Goal: Information Seeking & Learning: Learn about a topic

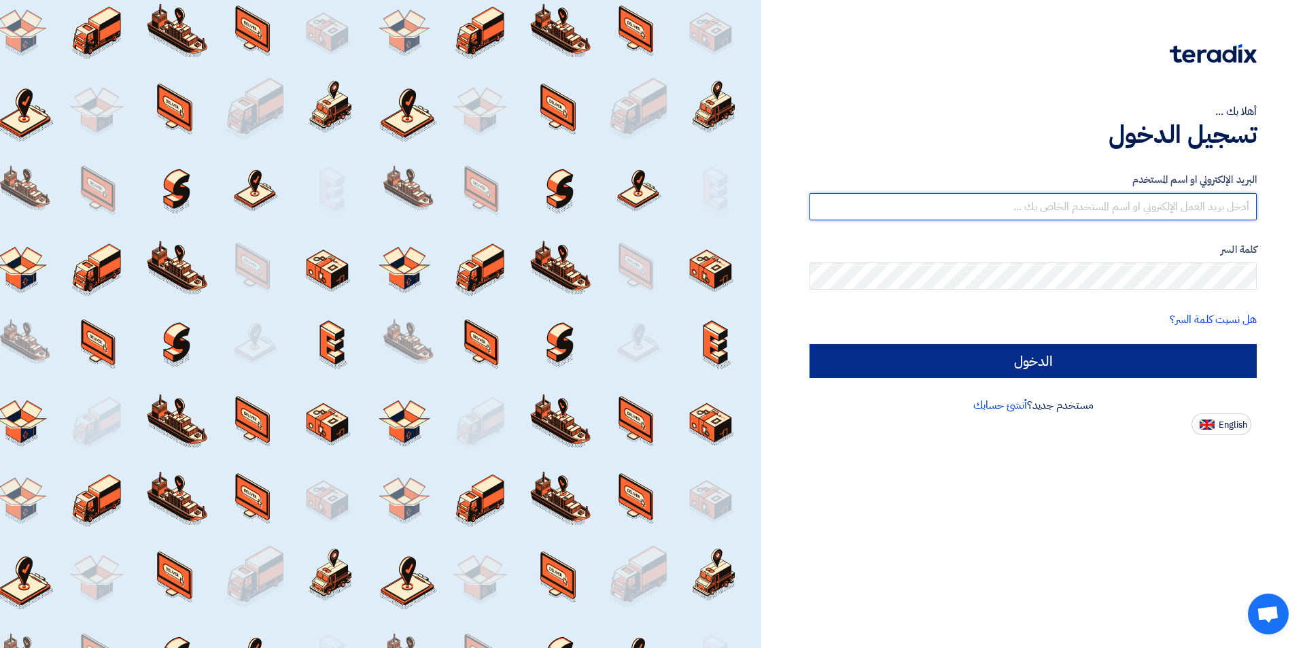
type input "[EMAIL_ADDRESS][DOMAIN_NAME]"
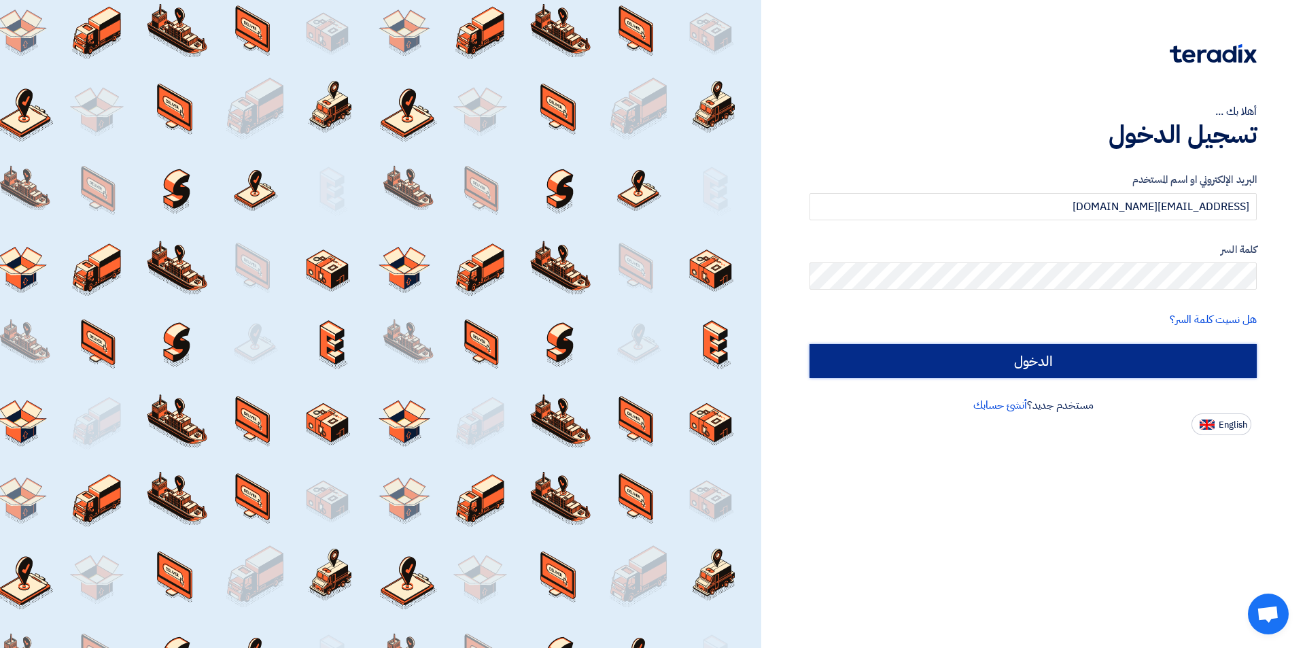
click at [1139, 354] on input "الدخول" at bounding box center [1033, 361] width 447 height 34
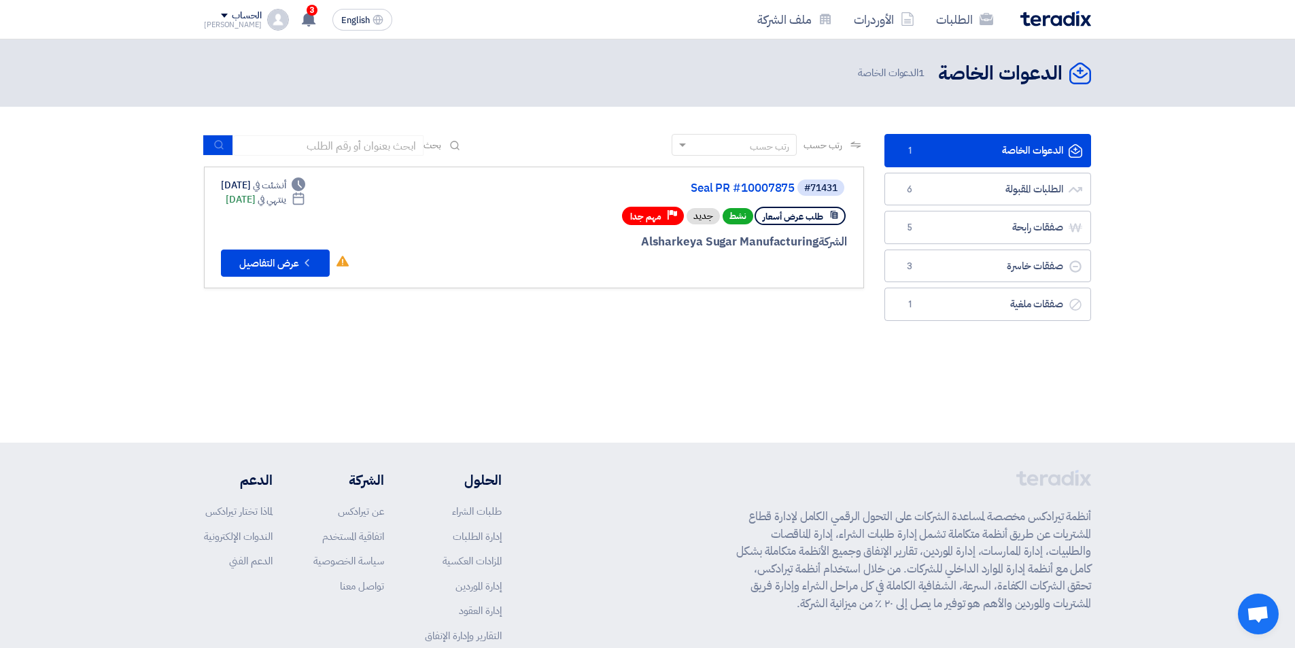
click at [968, 147] on link "الدعوات الخاصة الدعوات الخاصة 1" at bounding box center [987, 150] width 207 height 33
click at [911, 150] on span "1" at bounding box center [909, 151] width 16 height 14
click at [926, 82] on div "الدعوات الخاصة الدعوات الخاصة 1 الدعوات الخاصة" at bounding box center [969, 73] width 244 height 27
click at [282, 264] on button "Check details عرض التفاصيل" at bounding box center [275, 262] width 109 height 27
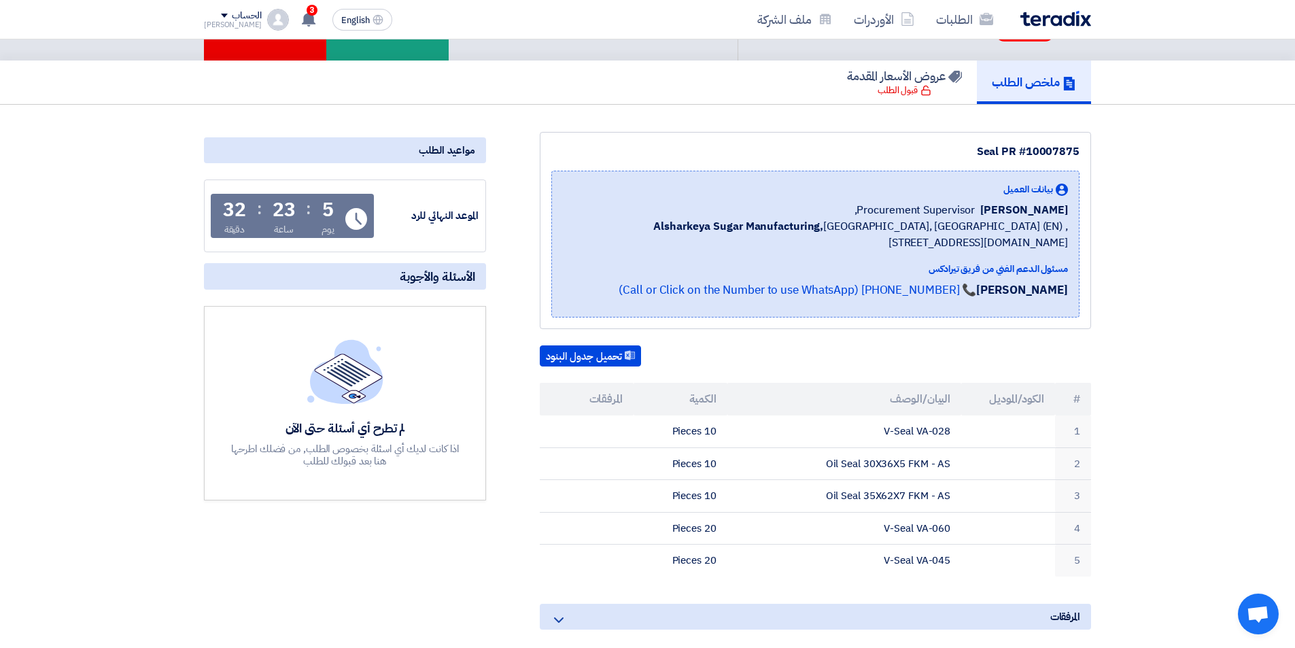
scroll to position [68, 0]
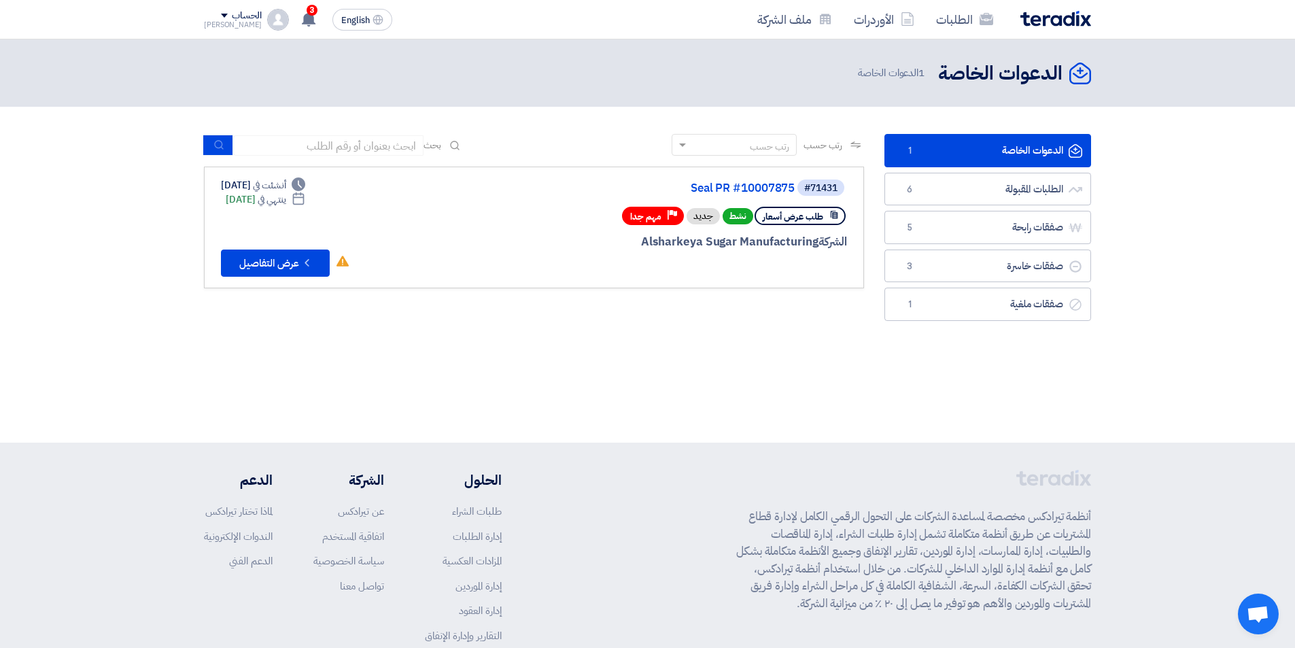
click at [771, 220] on span "طلب عرض أسعار" at bounding box center [793, 216] width 60 height 13
click at [787, 215] on span "طلب عرض أسعار" at bounding box center [793, 216] width 60 height 13
click at [742, 217] on span "نشط" at bounding box center [738, 216] width 31 height 16
click at [712, 218] on div "جديد" at bounding box center [703, 216] width 33 height 16
click at [645, 219] on span "مهم جدا" at bounding box center [645, 216] width 31 height 13
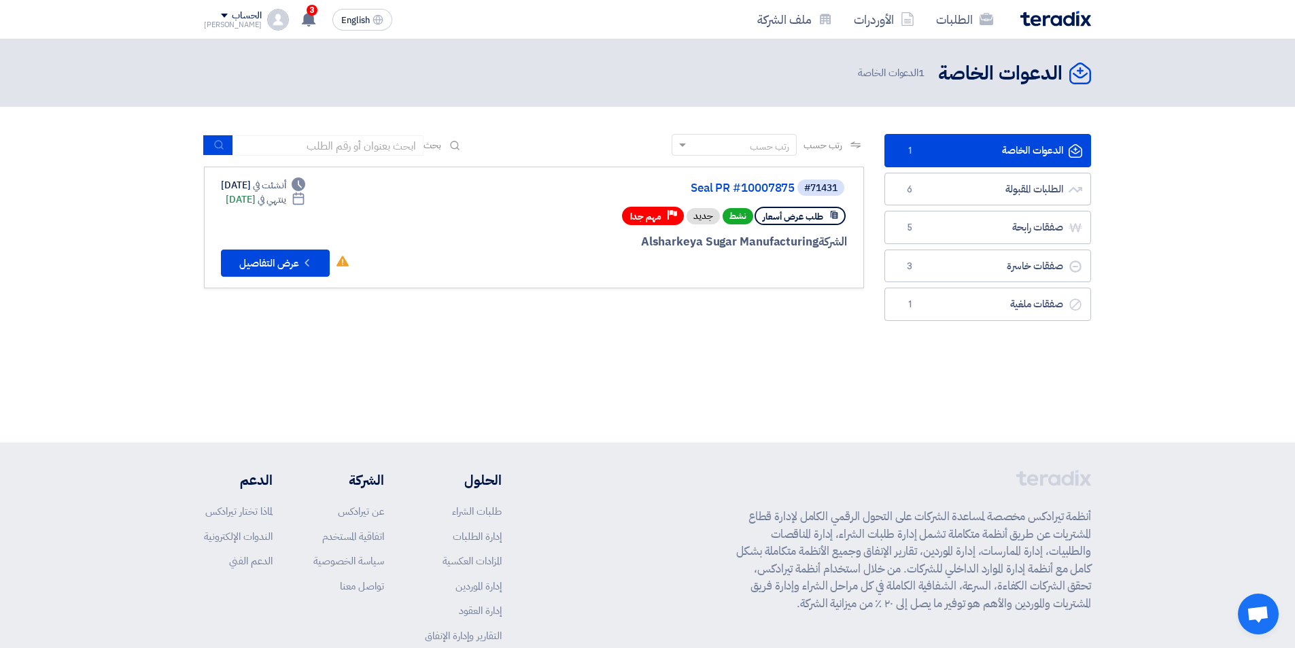
click at [914, 84] on div "الدعوات الخاصة الدعوات الخاصة 1 الدعوات الخاصة" at bounding box center [969, 73] width 244 height 27
click at [1013, 79] on h2 "الدعوات الخاصة" at bounding box center [1000, 73] width 124 height 27
click at [958, 23] on link "الطلبات" at bounding box center [964, 19] width 79 height 32
click at [984, 29] on link "الطلبات" at bounding box center [964, 19] width 79 height 32
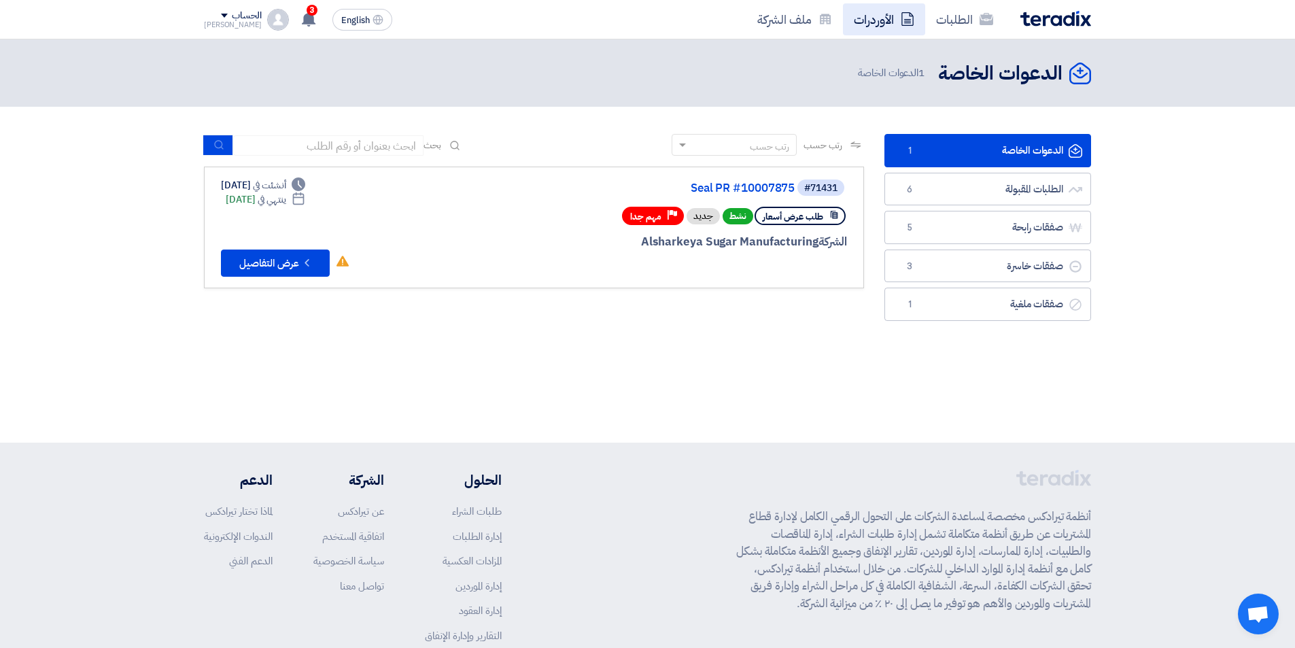
click at [892, 26] on link "الأوردرات" at bounding box center [884, 19] width 82 height 32
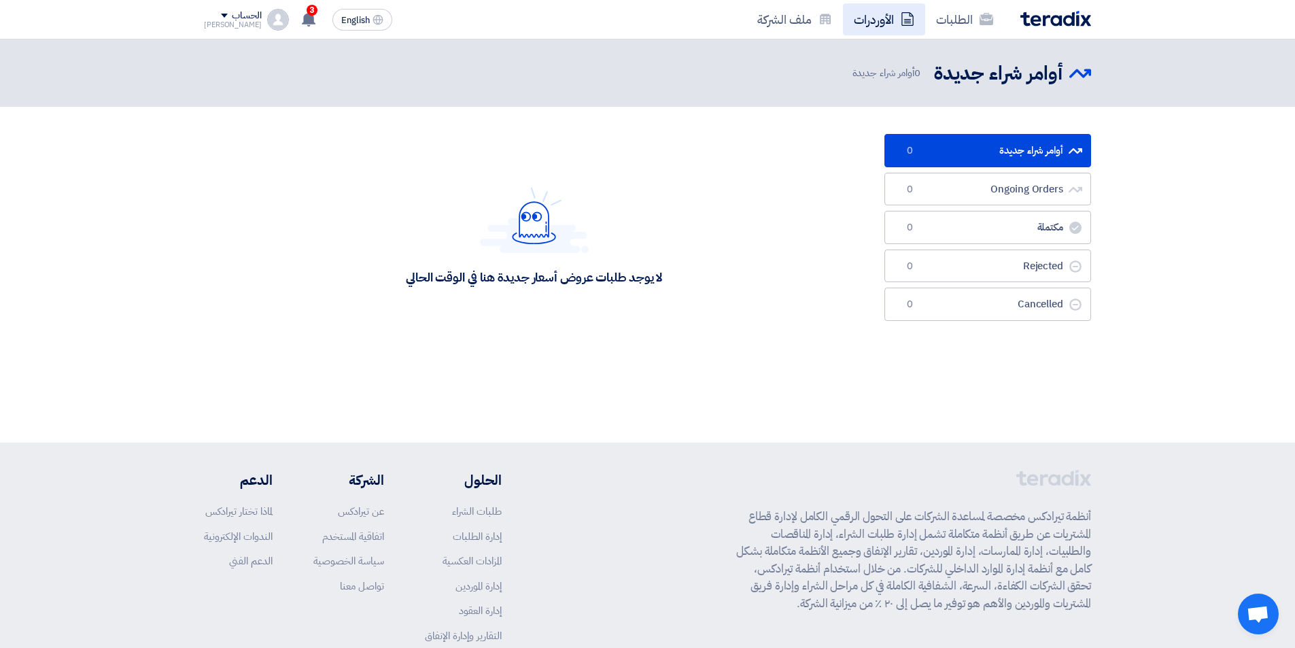
click at [881, 23] on link "الأوردرات" at bounding box center [884, 19] width 82 height 32
click at [807, 29] on link "ملف الشركة" at bounding box center [794, 19] width 97 height 32
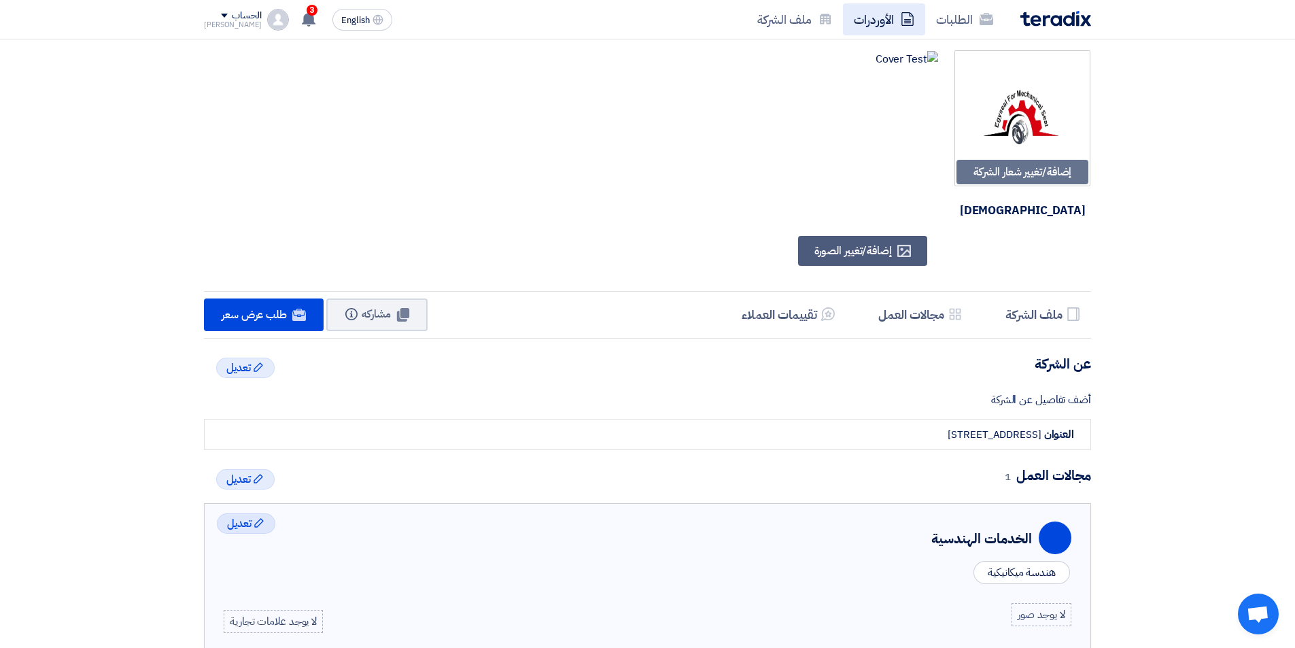
click at [892, 16] on link "الأوردرات" at bounding box center [884, 19] width 82 height 32
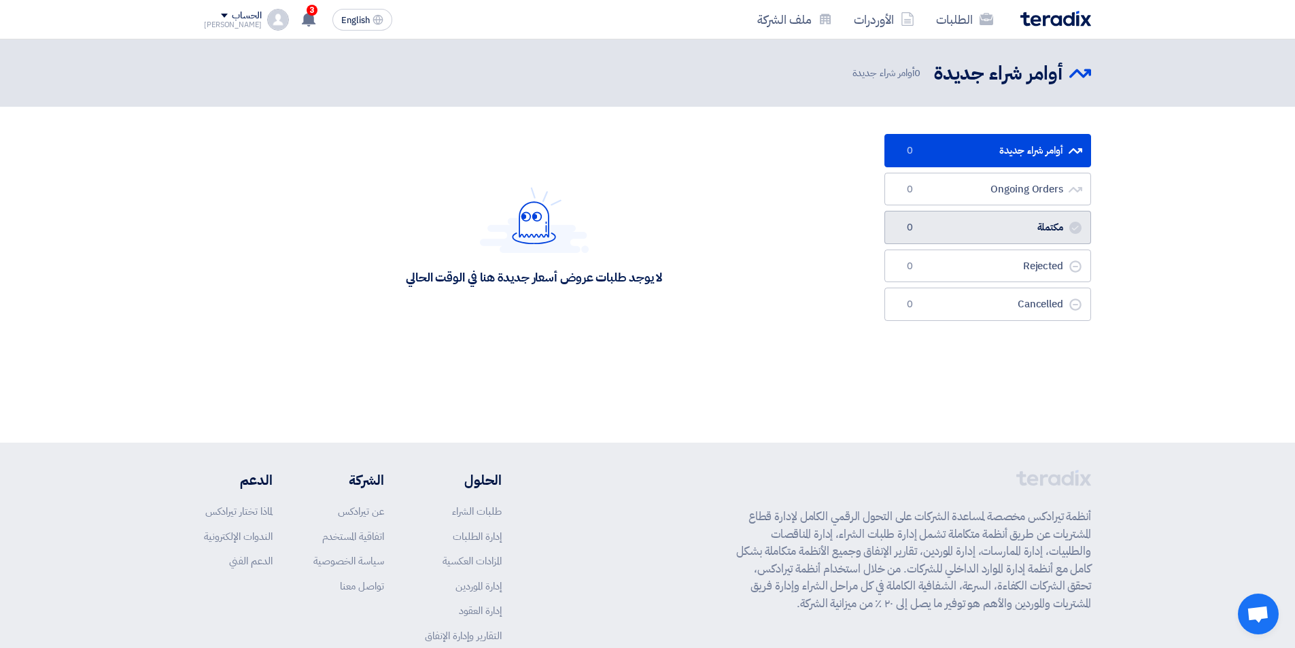
click at [1040, 233] on link "مكتملة مكتملة 0" at bounding box center [987, 227] width 207 height 33
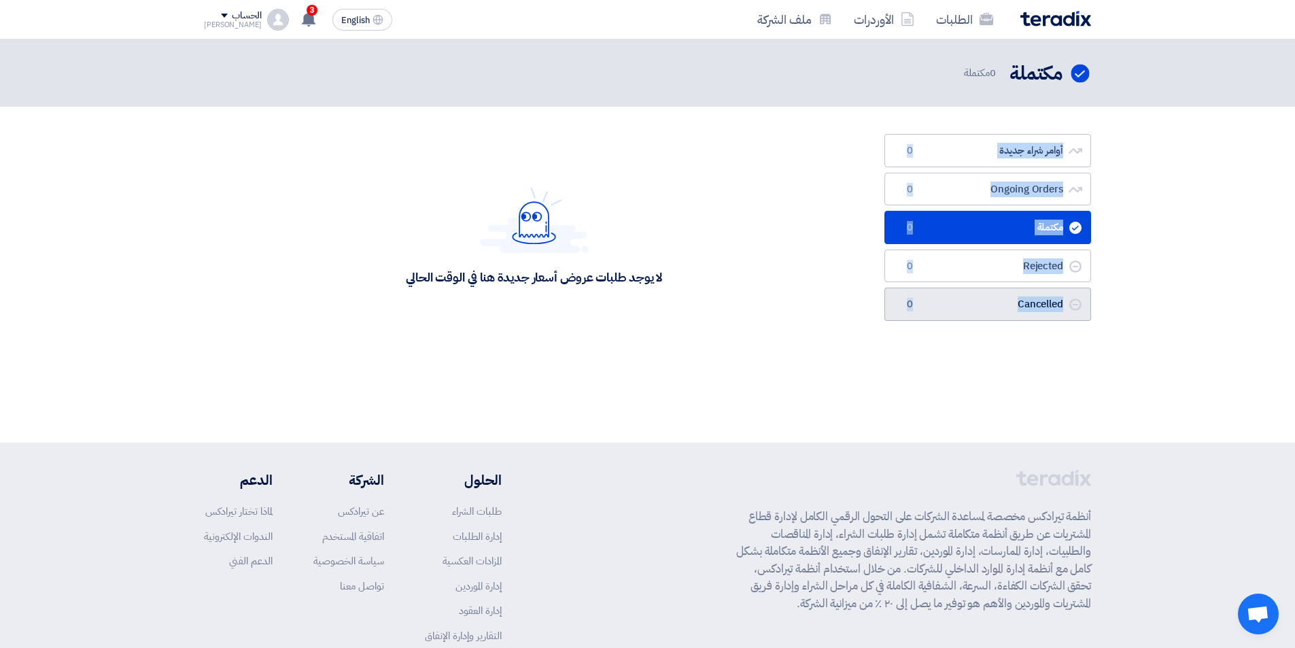
click at [1035, 289] on link "Cancelled Cancelled 0" at bounding box center [987, 304] width 207 height 33
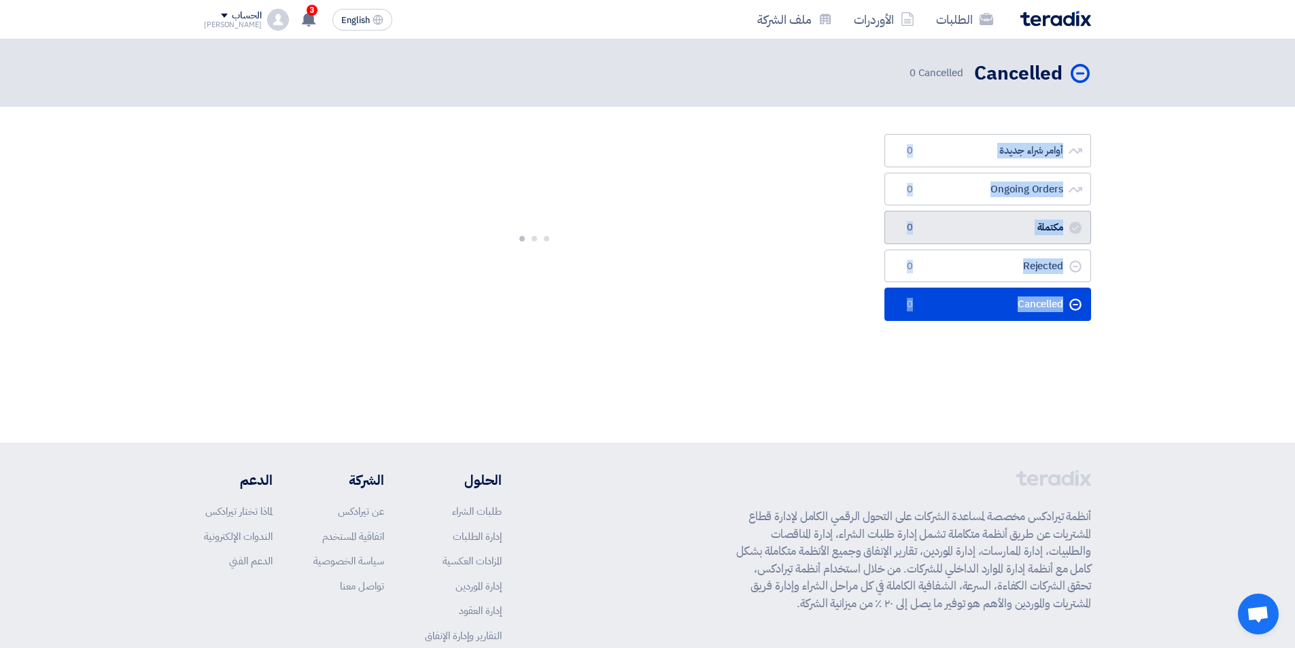
click at [989, 228] on link "مكتملة مكتملة 0" at bounding box center [987, 227] width 207 height 33
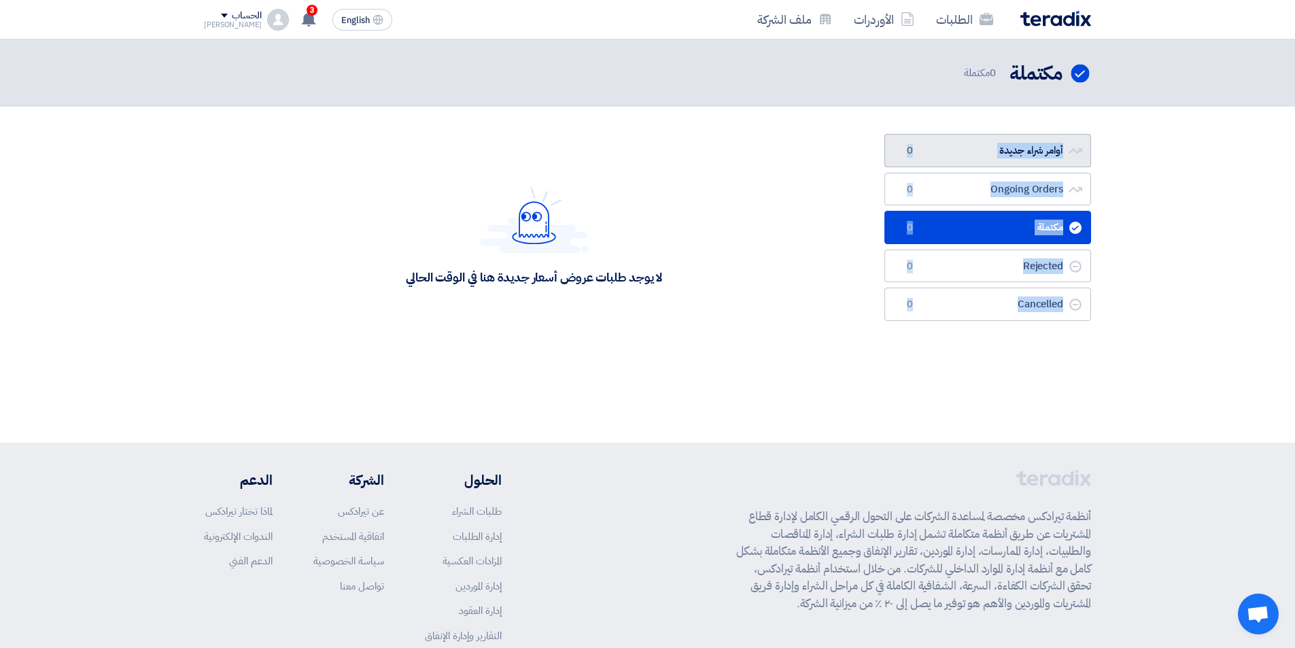
click at [983, 156] on link "أوامر شراء جديدة أوامر شراء جديدة 0" at bounding box center [987, 150] width 207 height 33
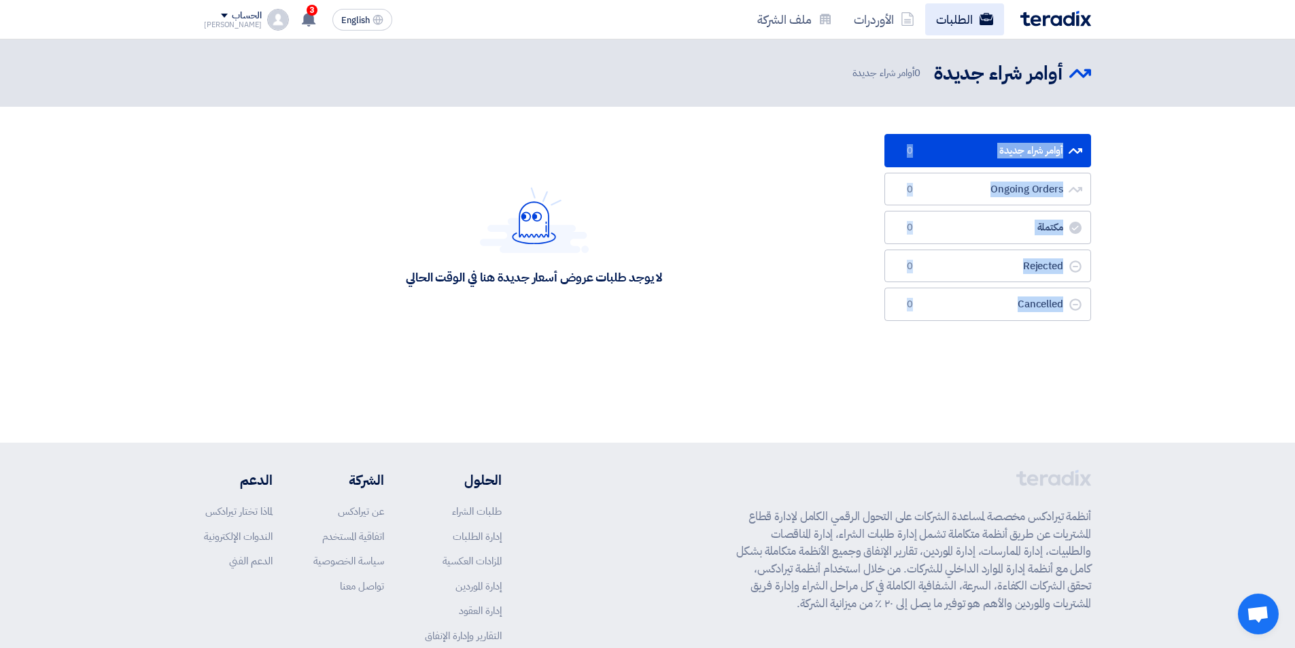
click at [934, 23] on link "الطلبات" at bounding box center [964, 19] width 79 height 32
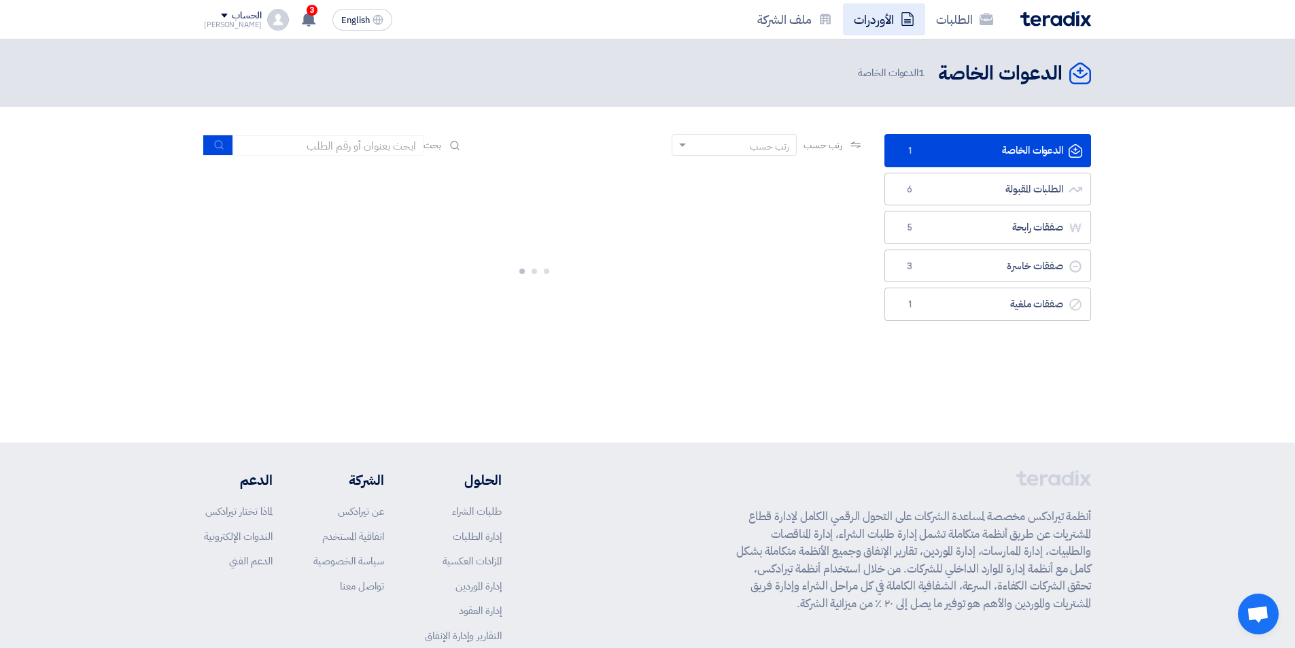
click at [894, 22] on link "الأوردرات" at bounding box center [884, 19] width 82 height 32
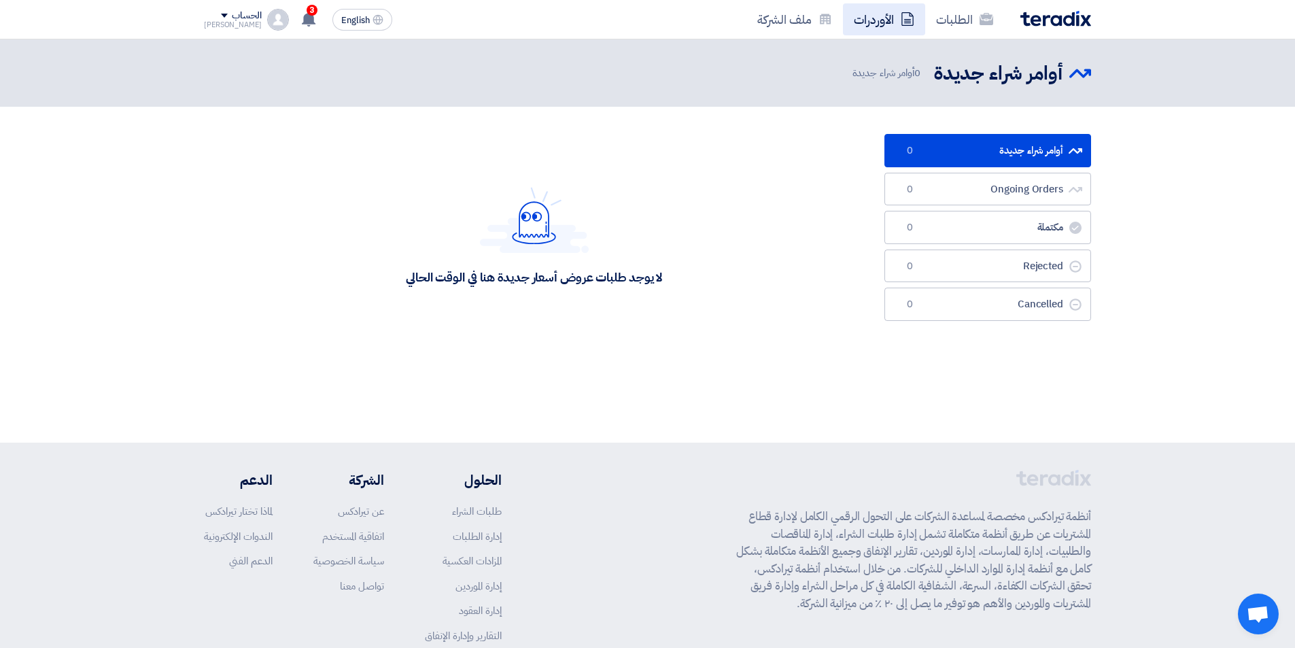
click at [901, 22] on icon at bounding box center [908, 19] width 14 height 14
click at [976, 16] on link "الطلبات" at bounding box center [964, 19] width 79 height 32
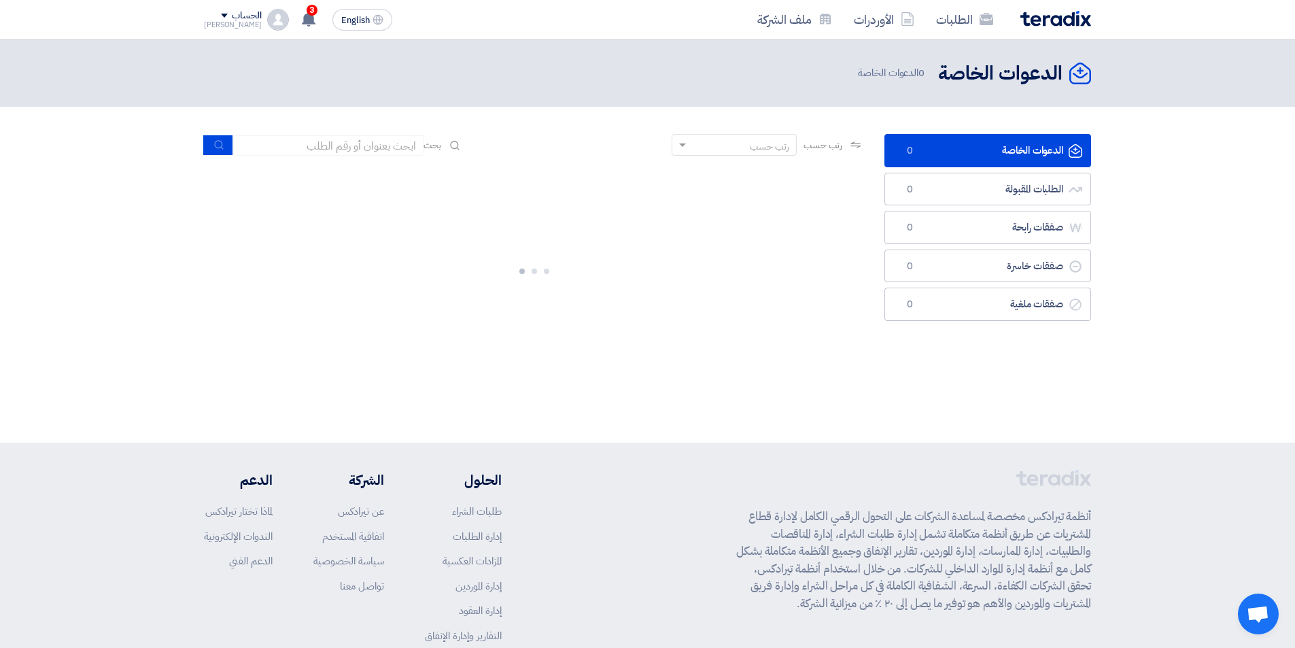
click at [976, 16] on link "الطلبات" at bounding box center [964, 19] width 79 height 32
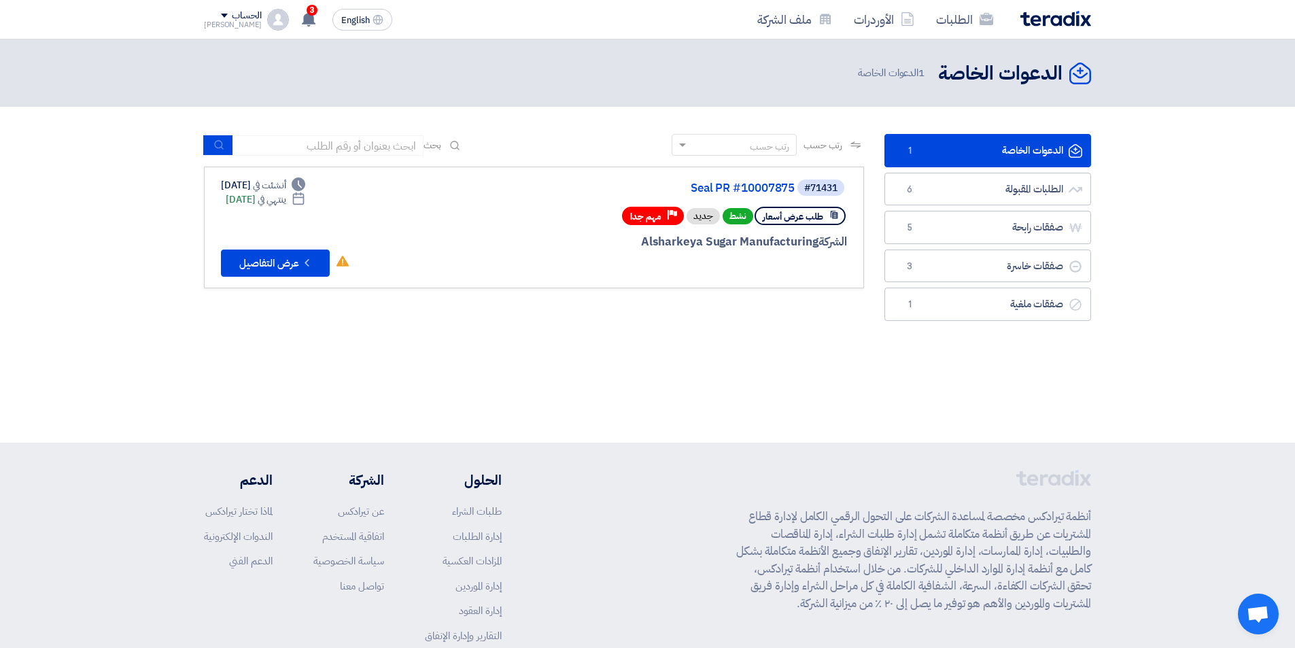
click at [1068, 148] on link "الدعوات الخاصة الدعوات الخاصة 1" at bounding box center [987, 150] width 207 height 33
click at [1043, 150] on link "الدعوات الخاصة الدعوات الخاصة 1" at bounding box center [987, 150] width 207 height 33
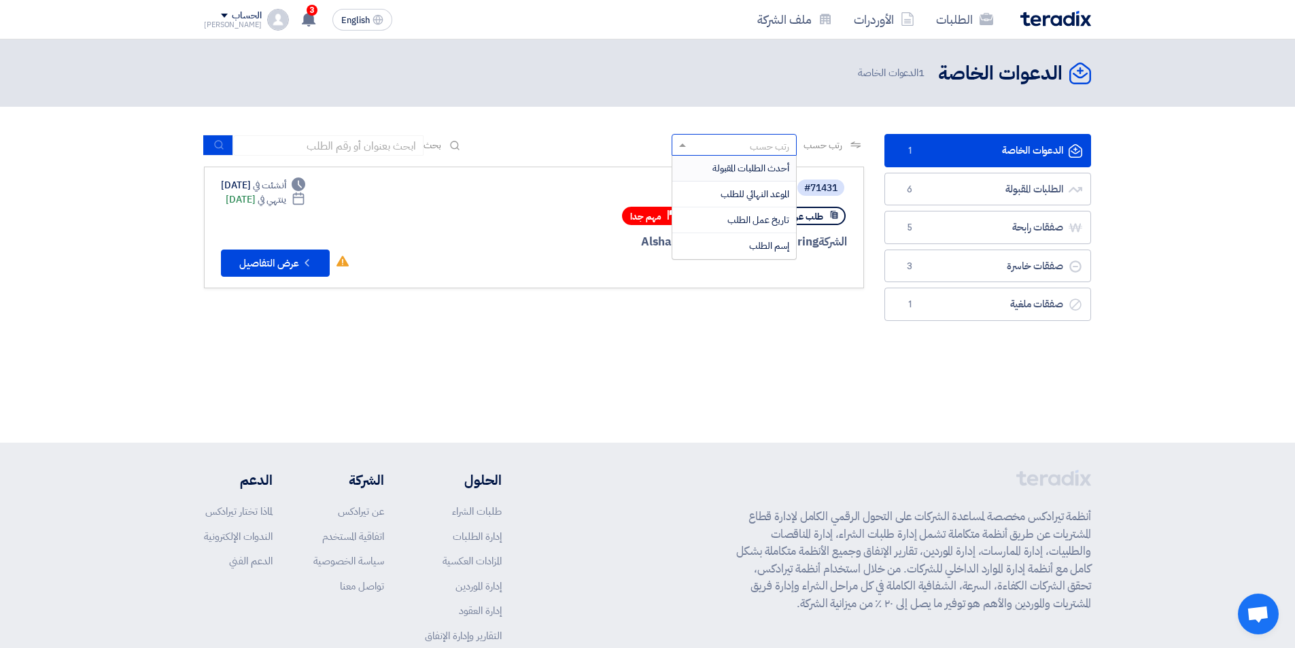
click at [704, 145] on div "رتب حسب" at bounding box center [742, 145] width 107 height 17
click at [746, 221] on span "تاريخ عمل الطلب" at bounding box center [758, 220] width 62 height 14
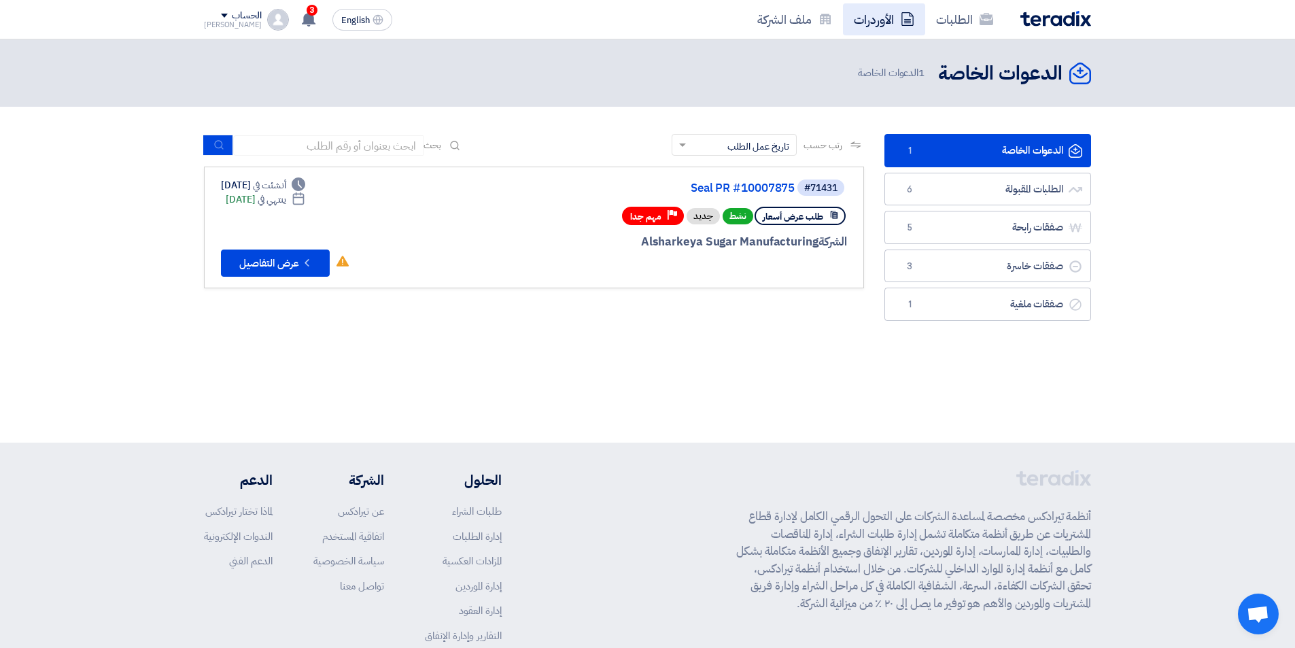
click at [905, 25] on use at bounding box center [907, 19] width 12 height 14
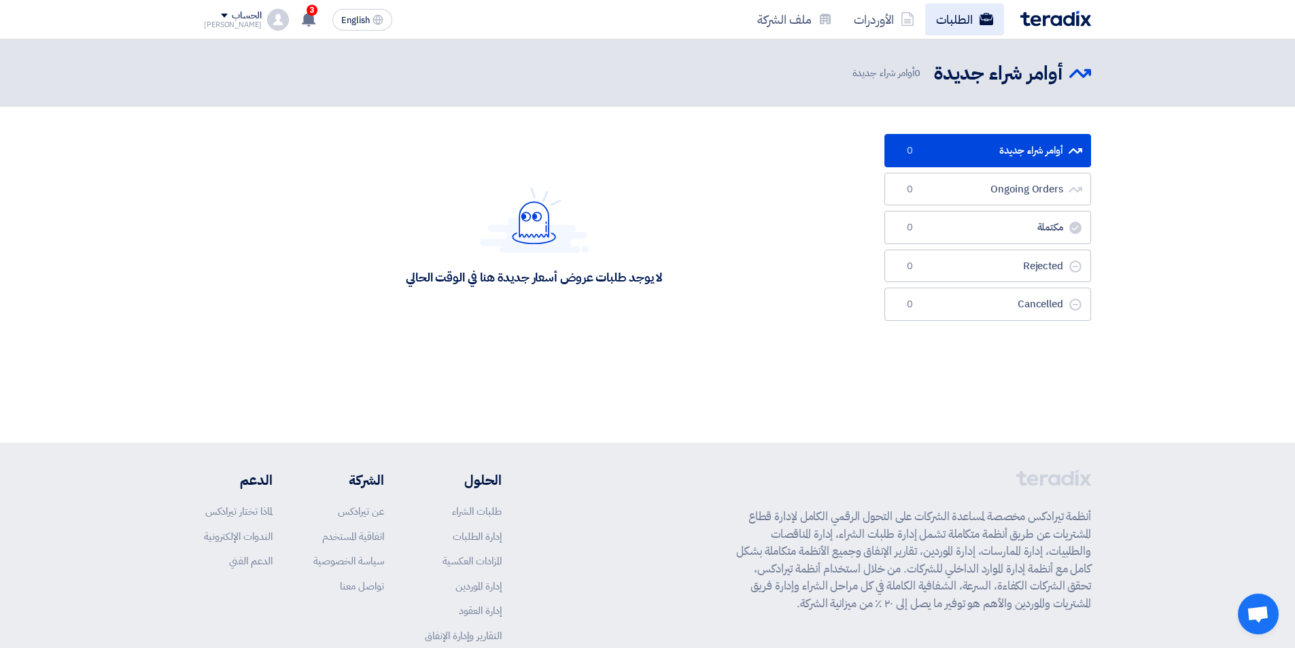
click at [943, 20] on link "الطلبات" at bounding box center [964, 19] width 79 height 32
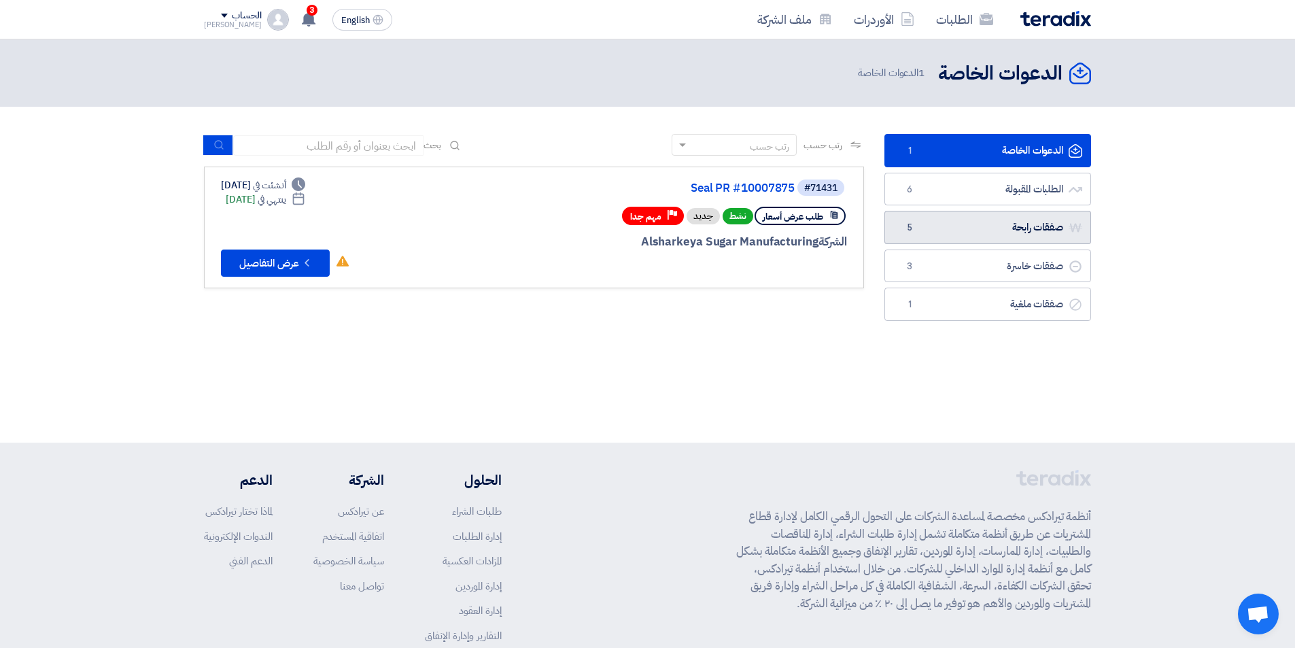
click at [1005, 235] on link "صفقات رابحة صفقات رابحة 5" at bounding box center [987, 227] width 207 height 33
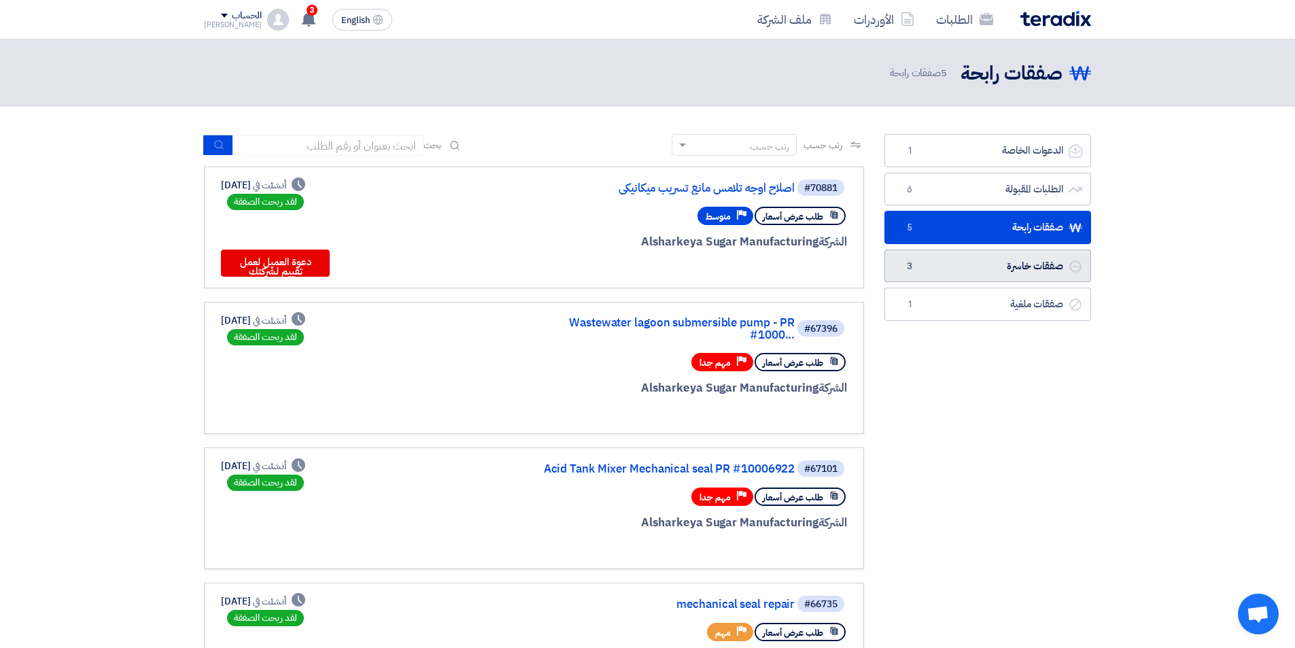
click at [979, 262] on link "صفقات خاسرة صفقات خاسرة 3" at bounding box center [987, 265] width 207 height 33
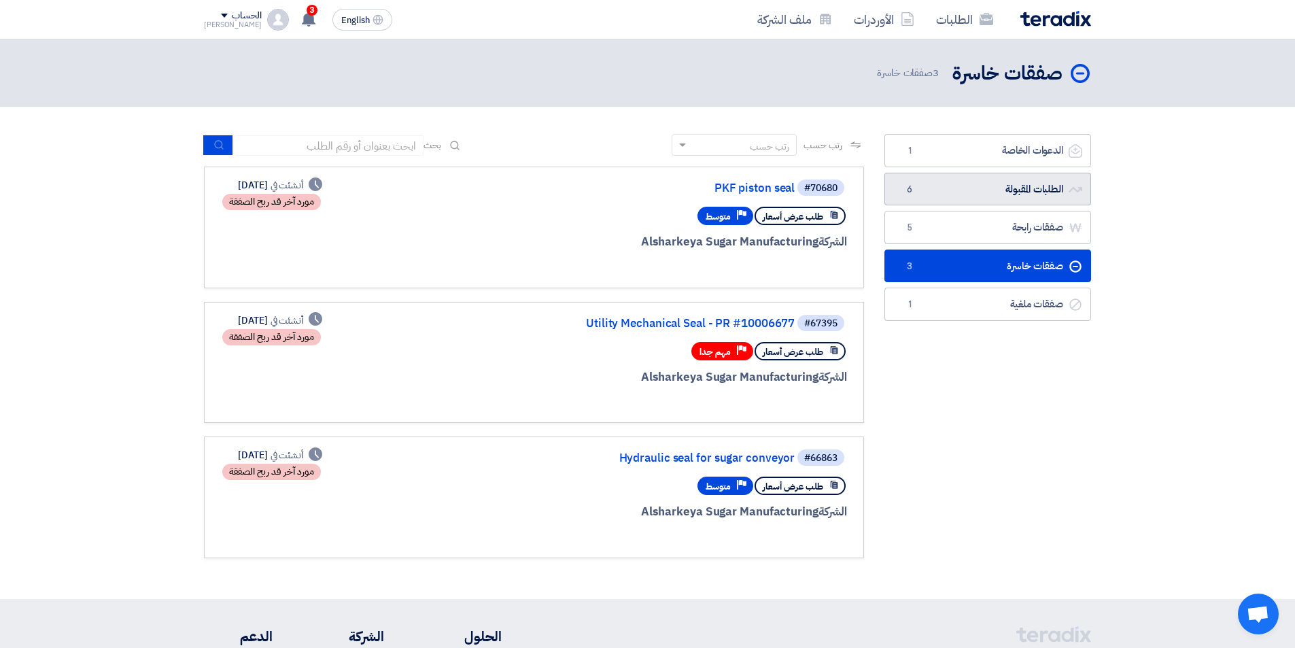
click at [1007, 188] on link "الطلبات المقبولة الطلبات المقبولة 6" at bounding box center [987, 189] width 207 height 33
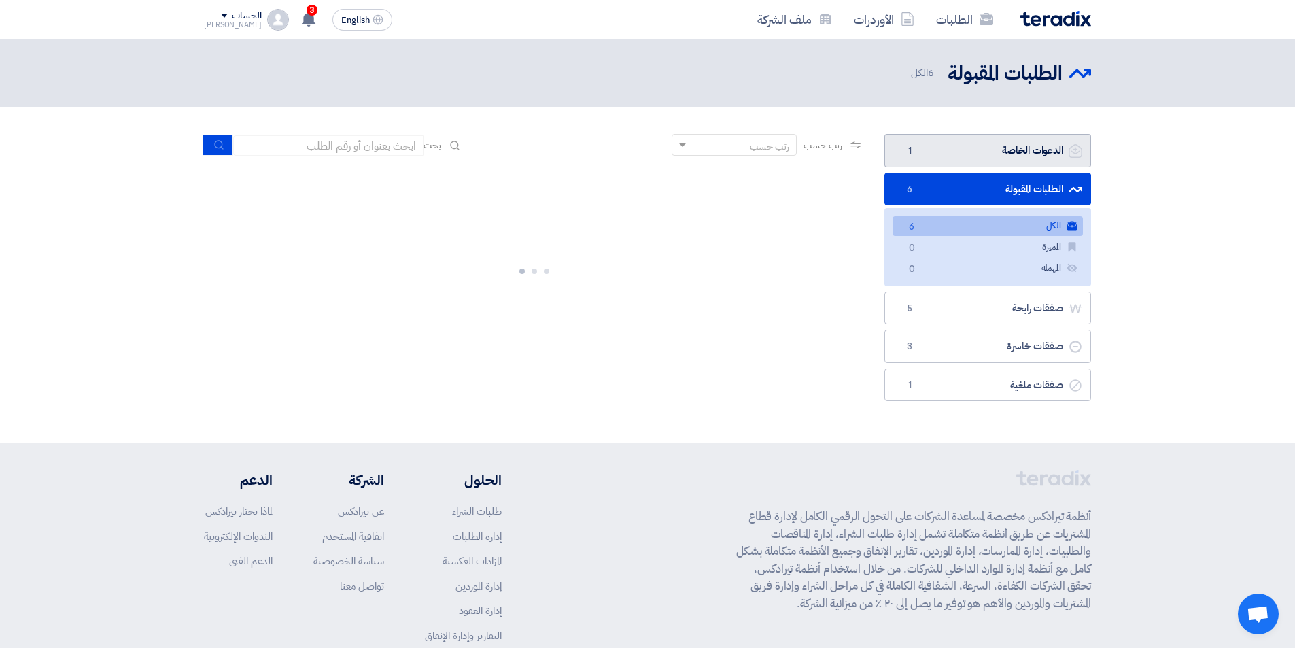
click at [1002, 161] on link "الدعوات الخاصة الدعوات الخاصة 1" at bounding box center [987, 150] width 207 height 33
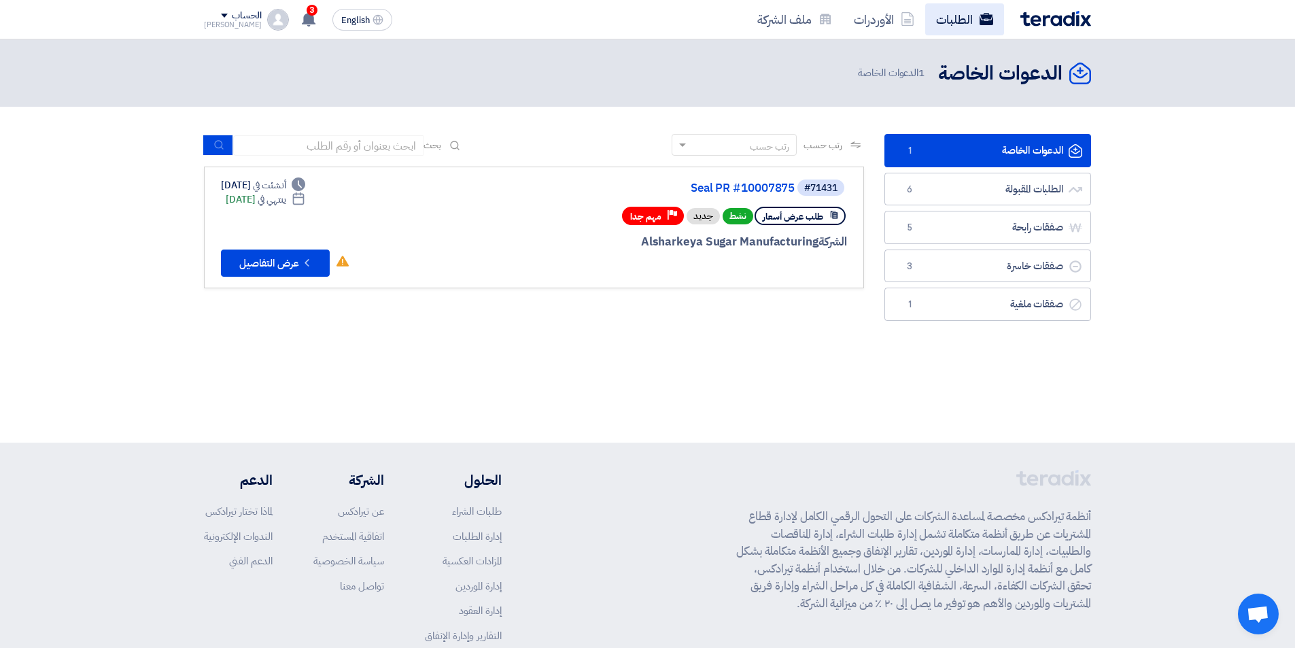
click at [939, 16] on link "الطلبات" at bounding box center [964, 19] width 79 height 32
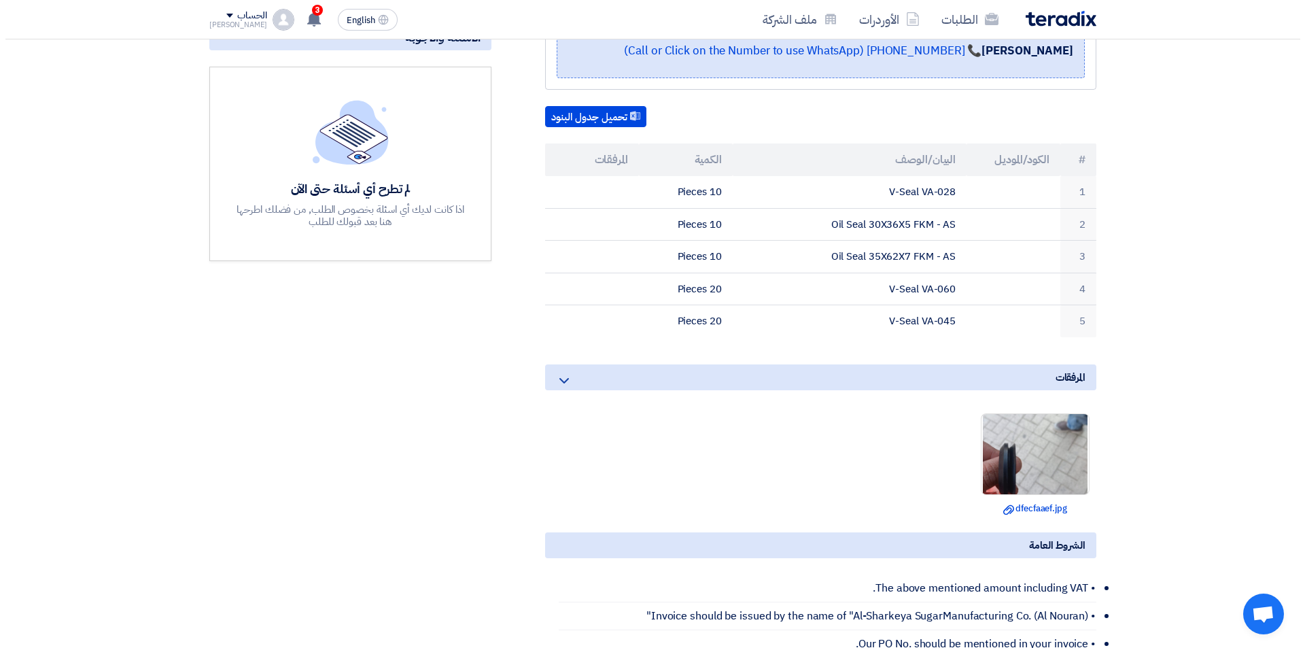
scroll to position [340, 0]
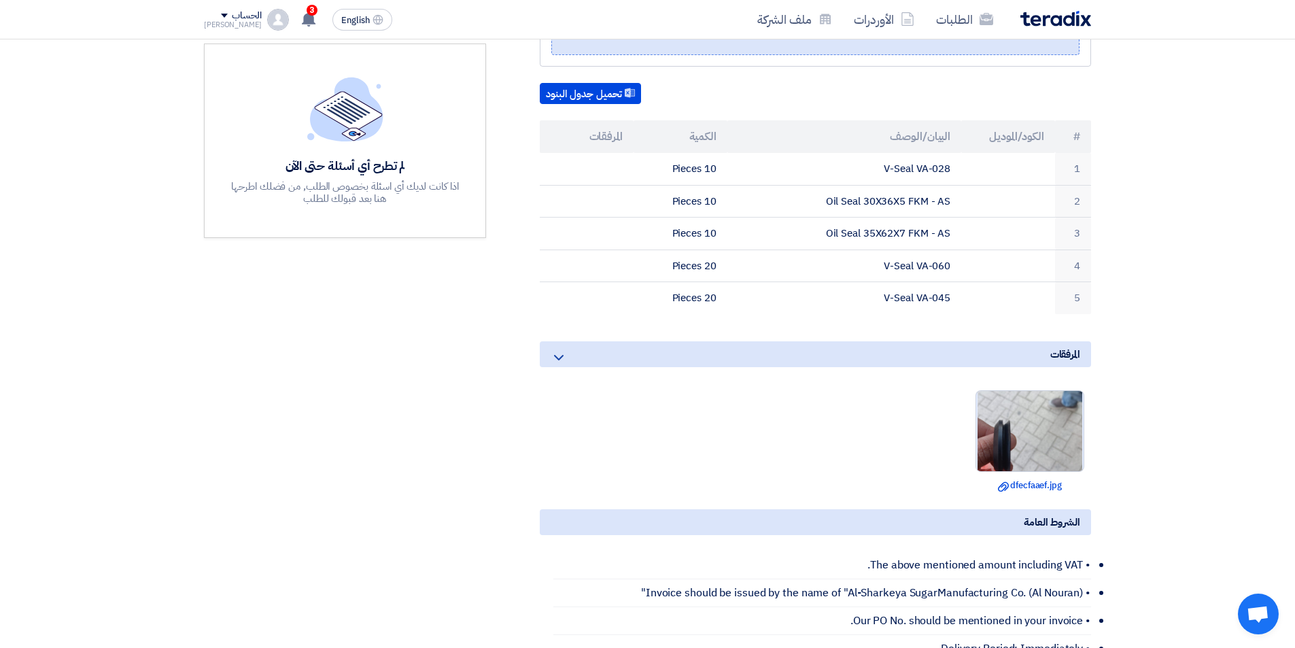
click at [1060, 432] on img at bounding box center [1029, 430] width 107 height 189
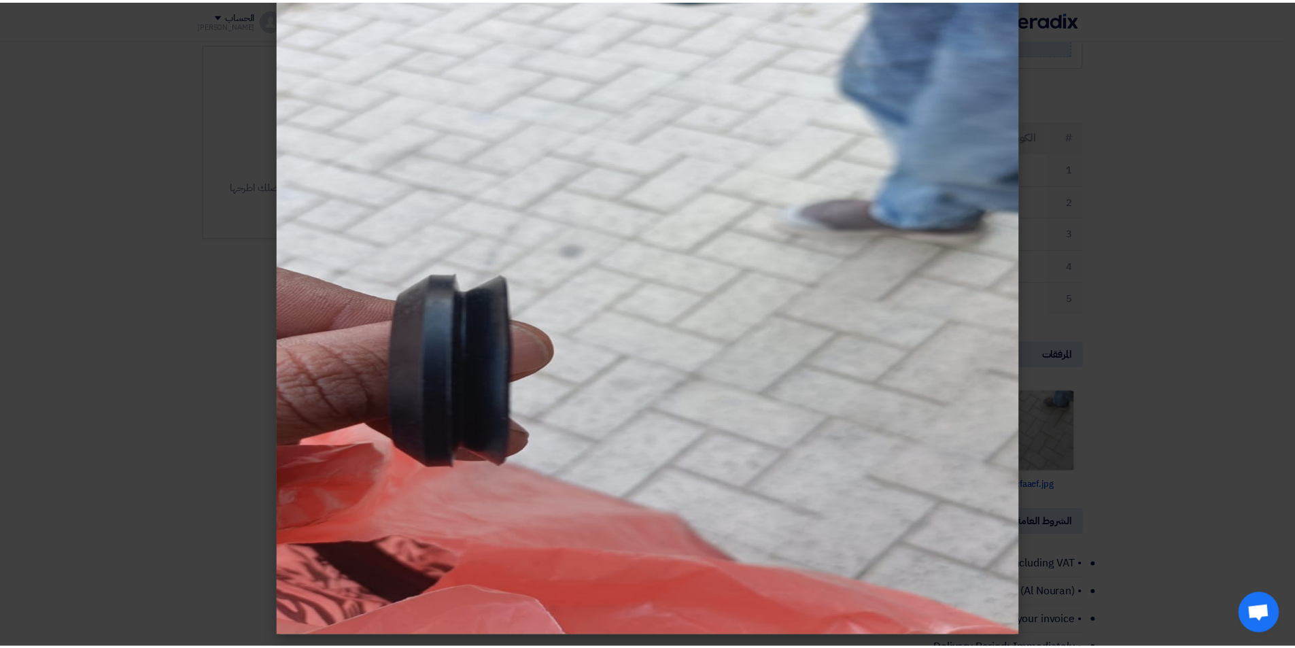
scroll to position [0, 0]
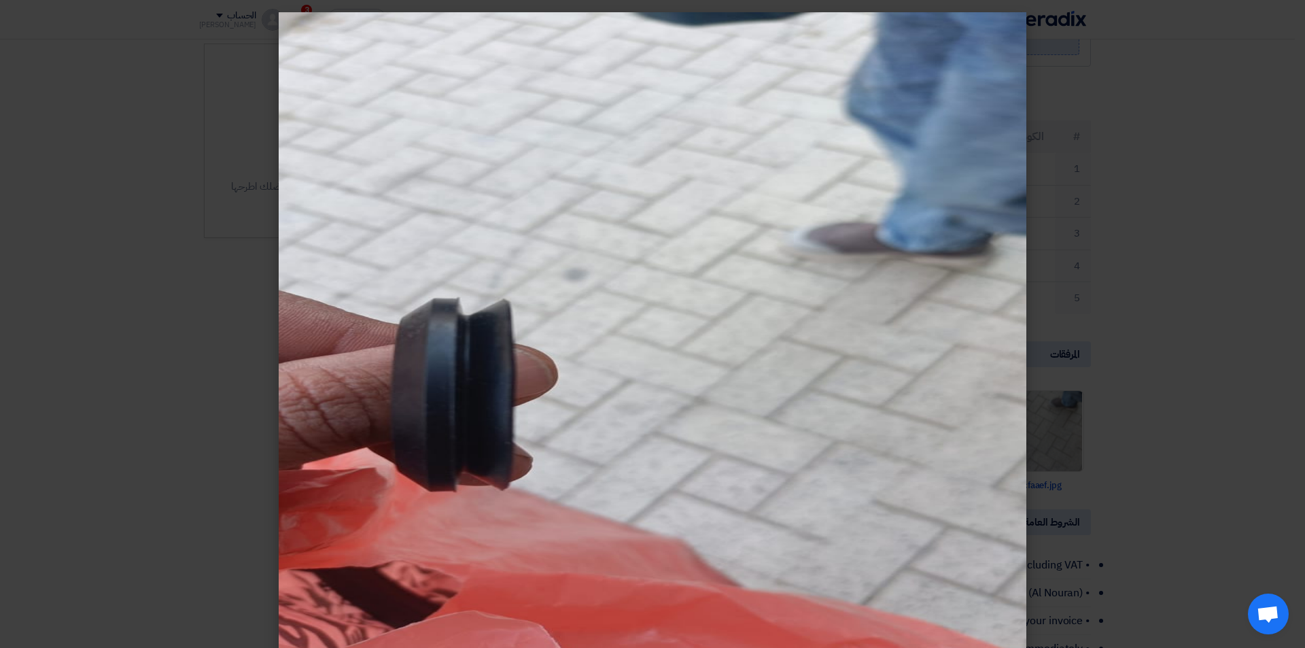
click at [1099, 387] on modal-container at bounding box center [652, 324] width 1305 height 648
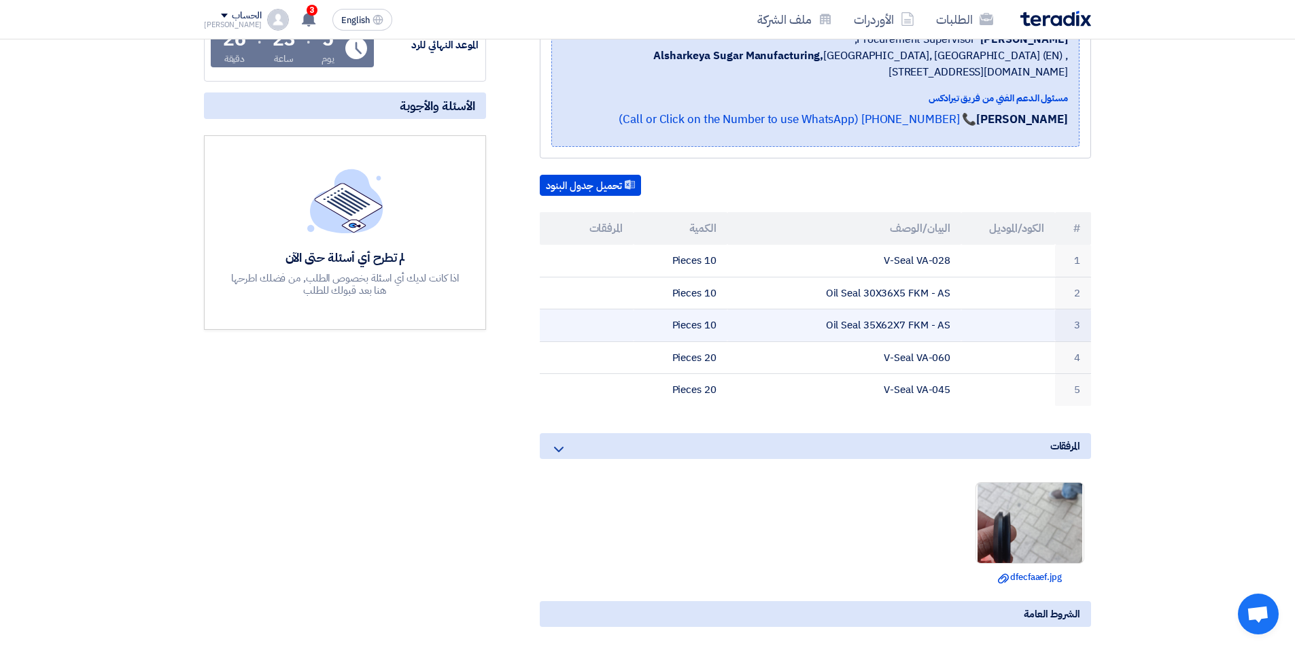
scroll to position [272, 0]
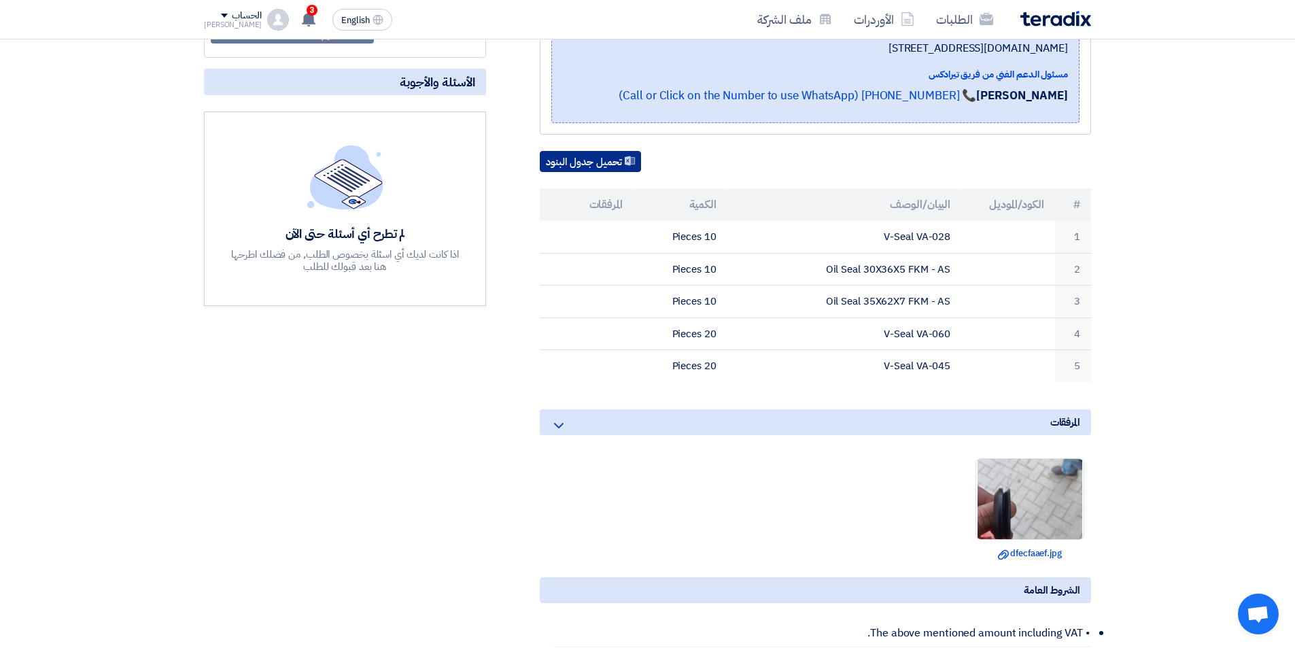
click at [605, 167] on button "تحميل جدول البنود" at bounding box center [590, 162] width 101 height 22
click at [780, 510] on ul "Download file dfecfaaef.jpg" at bounding box center [815, 509] width 551 height 116
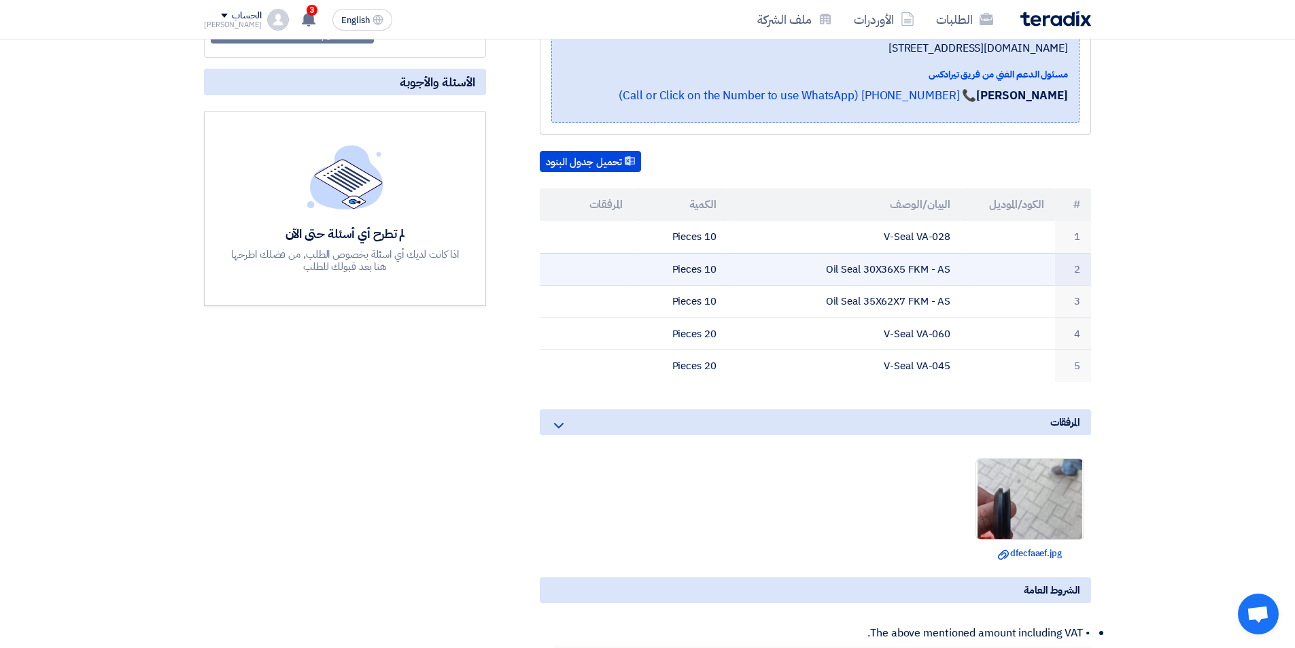
click at [867, 277] on td "Oil Seal 30X36X5 FKM - AS" at bounding box center [844, 269] width 235 height 33
click at [875, 269] on td "Oil Seal 30X36X5 FKM - AS" at bounding box center [844, 269] width 235 height 33
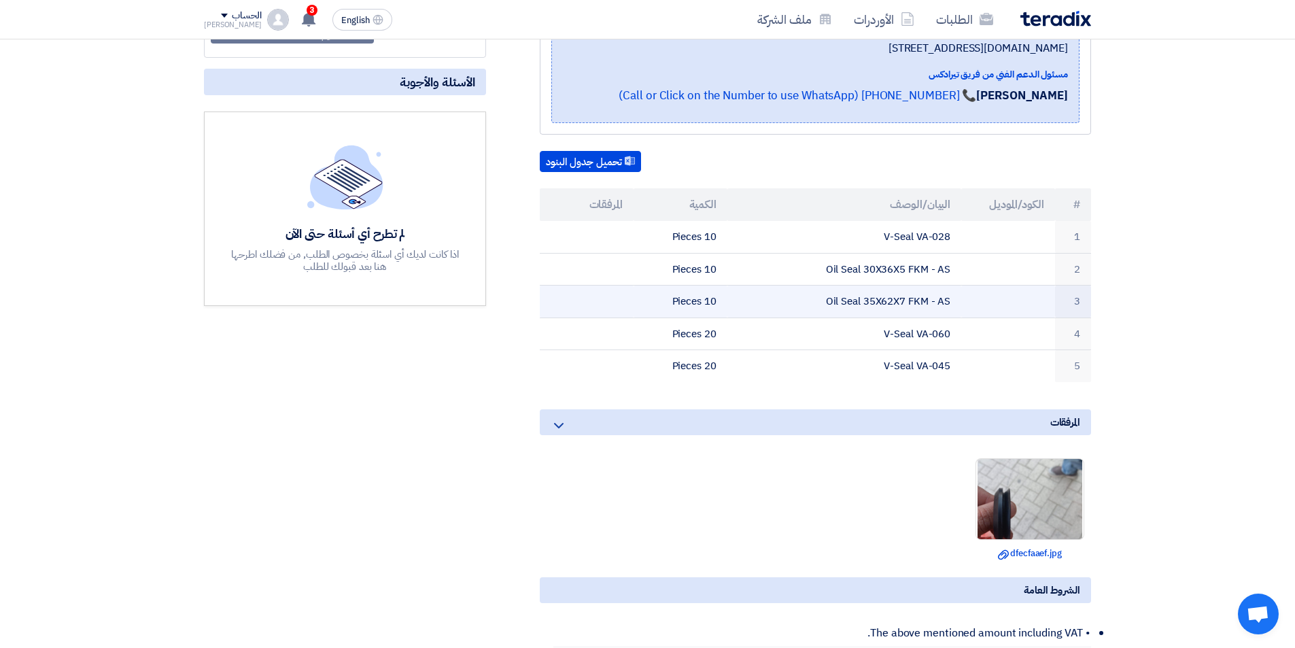
click at [884, 296] on td "Oil Seal 35X62X7 FKM - AS" at bounding box center [844, 301] width 235 height 33
click at [904, 311] on td "Oil Seal 35X62X7 FKM - AS" at bounding box center [844, 301] width 235 height 33
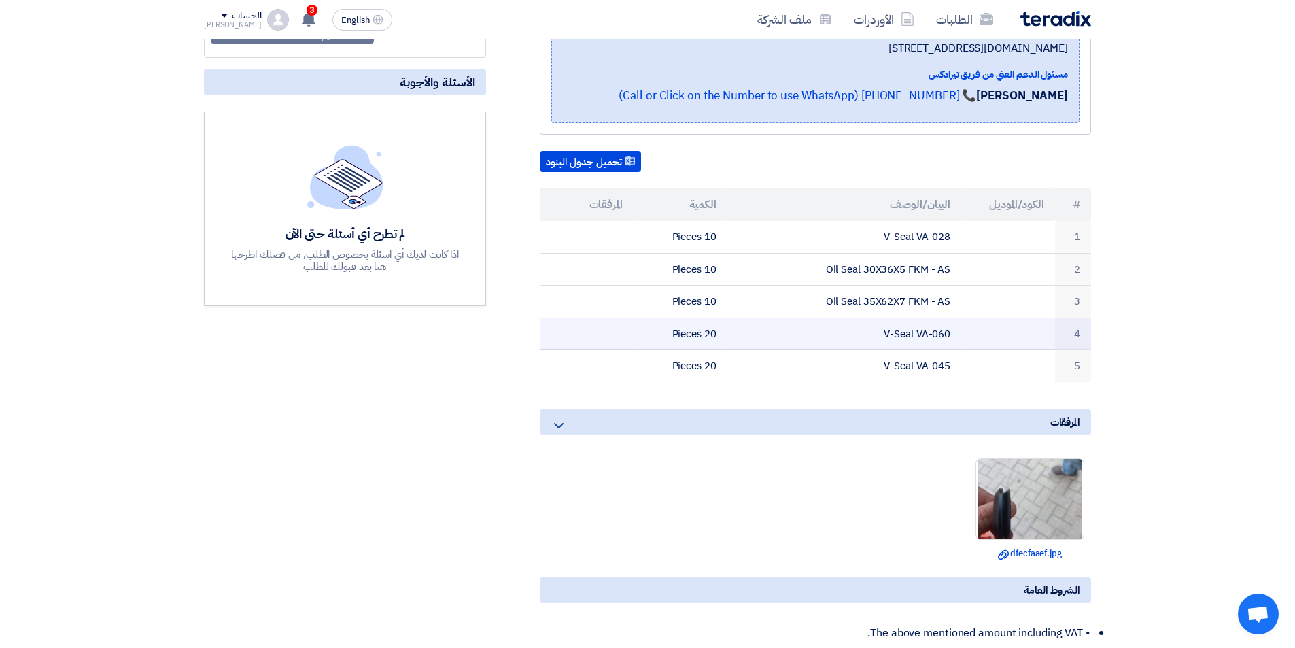
click at [933, 339] on td "V-Seal VA-060" at bounding box center [844, 333] width 235 height 33
click at [932, 339] on td "V-Seal VA-060" at bounding box center [844, 333] width 235 height 33
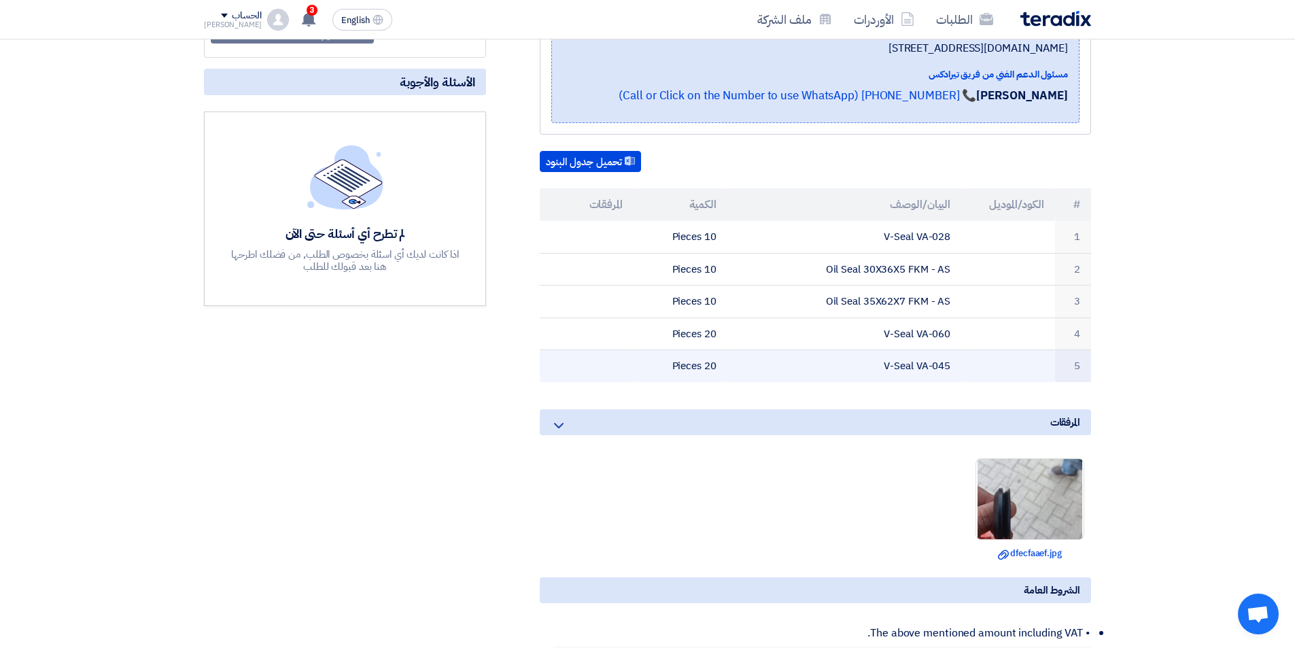
click at [930, 366] on td "V-Seal VA-045" at bounding box center [844, 366] width 235 height 32
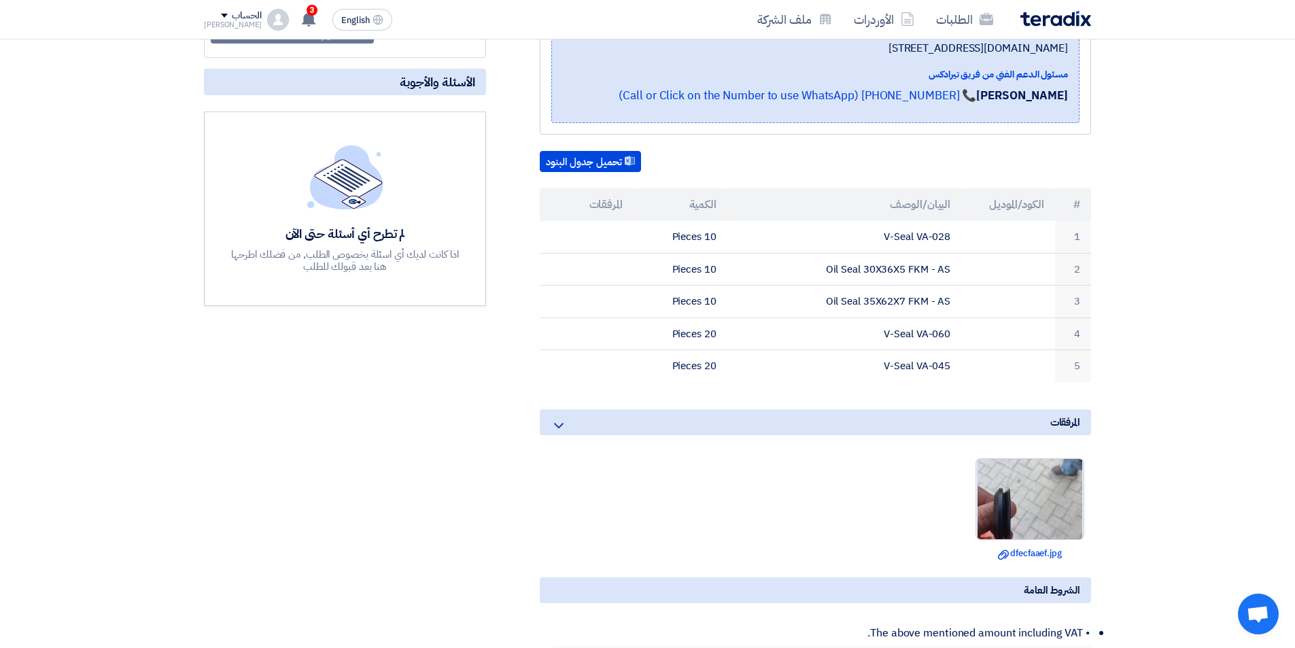
click at [1069, 475] on img at bounding box center [1029, 498] width 107 height 189
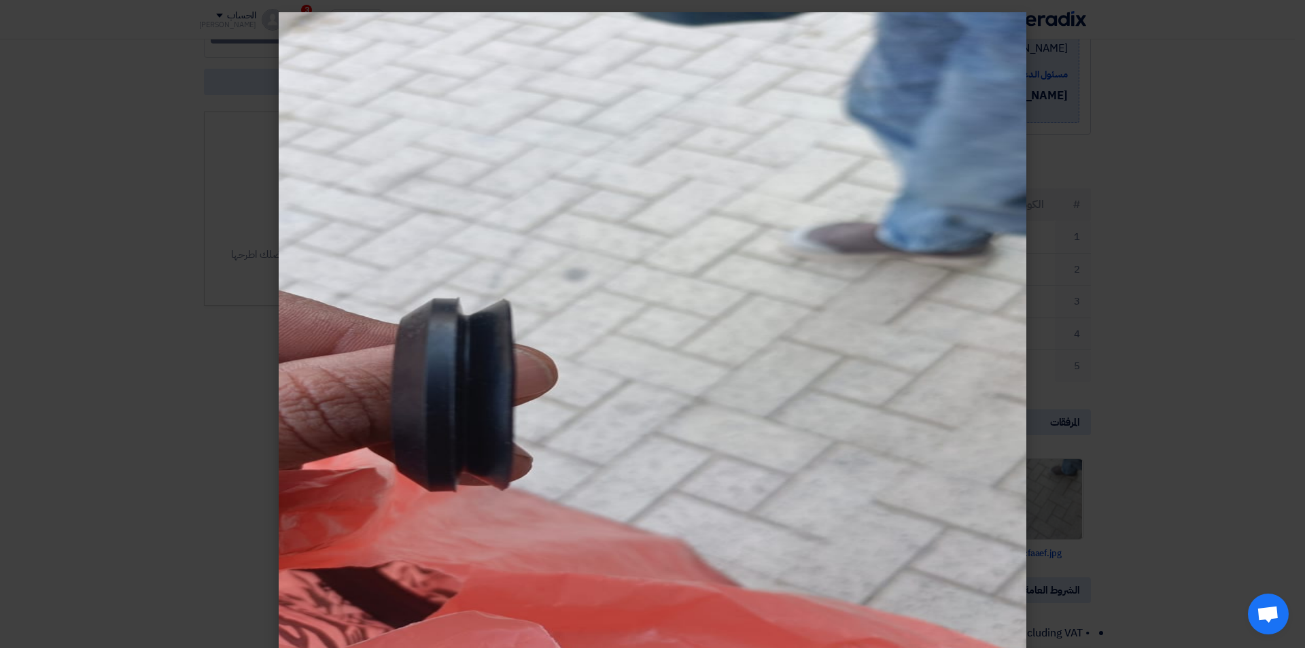
click at [1185, 391] on modal-container at bounding box center [652, 324] width 1305 height 648
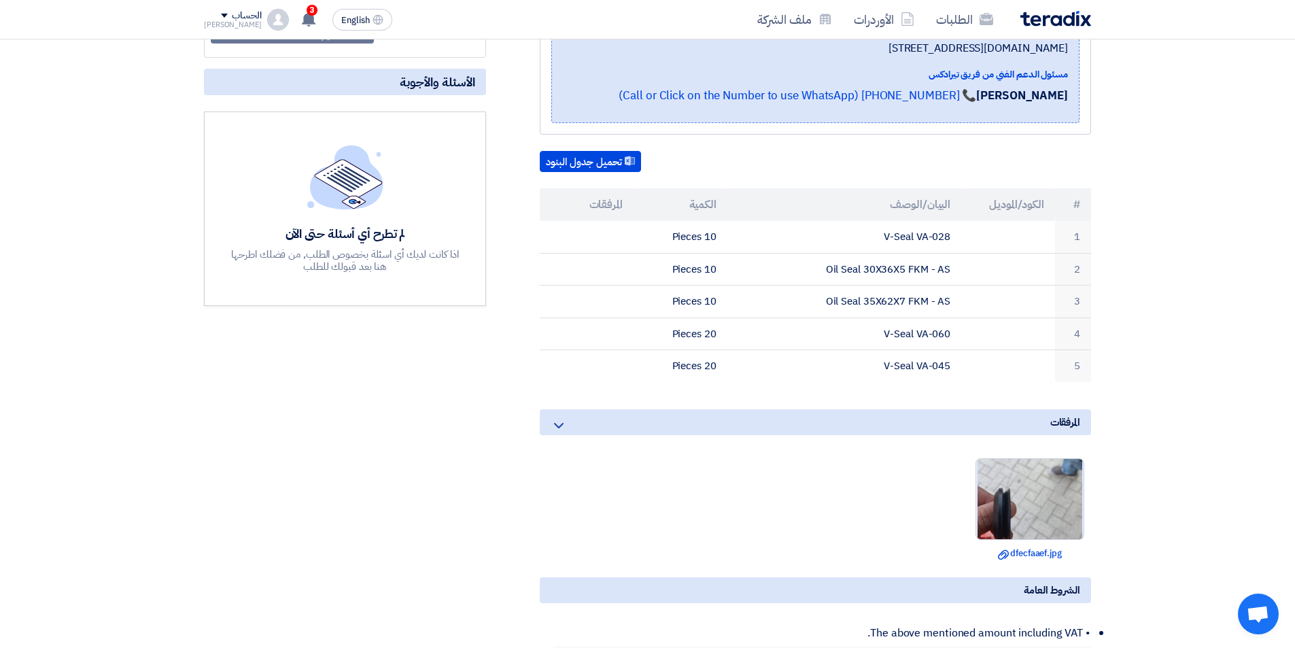
click at [1020, 494] on img at bounding box center [1029, 498] width 107 height 189
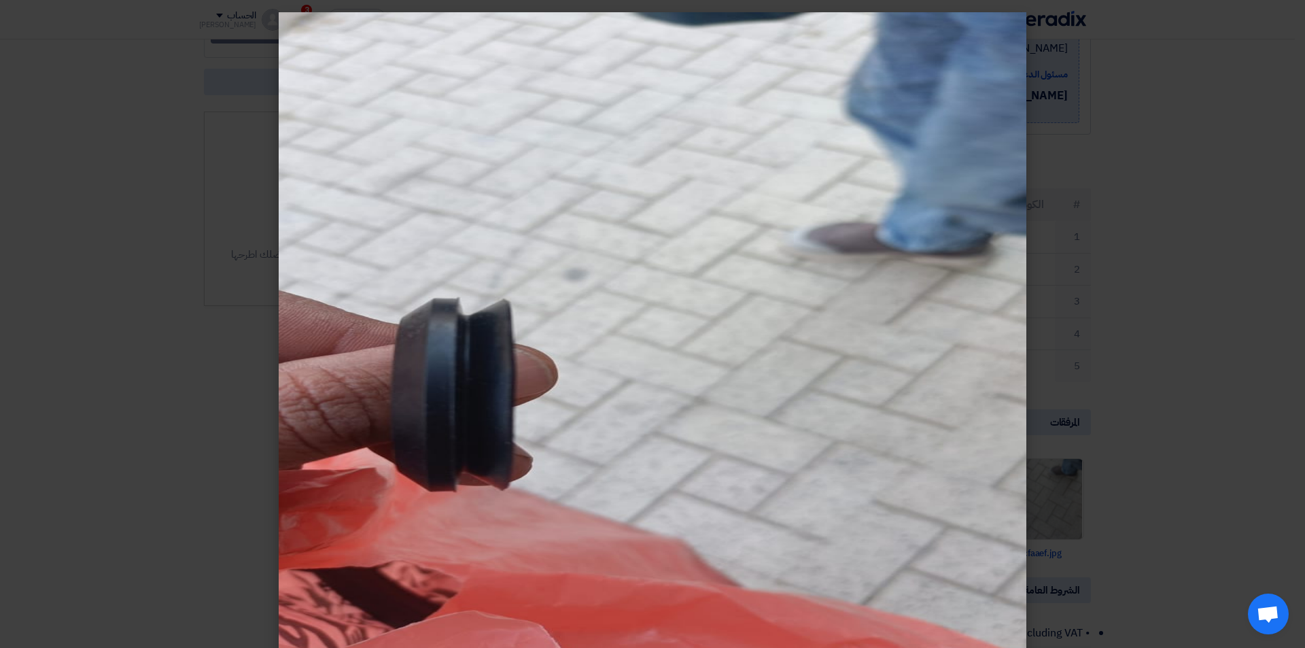
click at [1189, 269] on modal-container at bounding box center [652, 324] width 1305 height 648
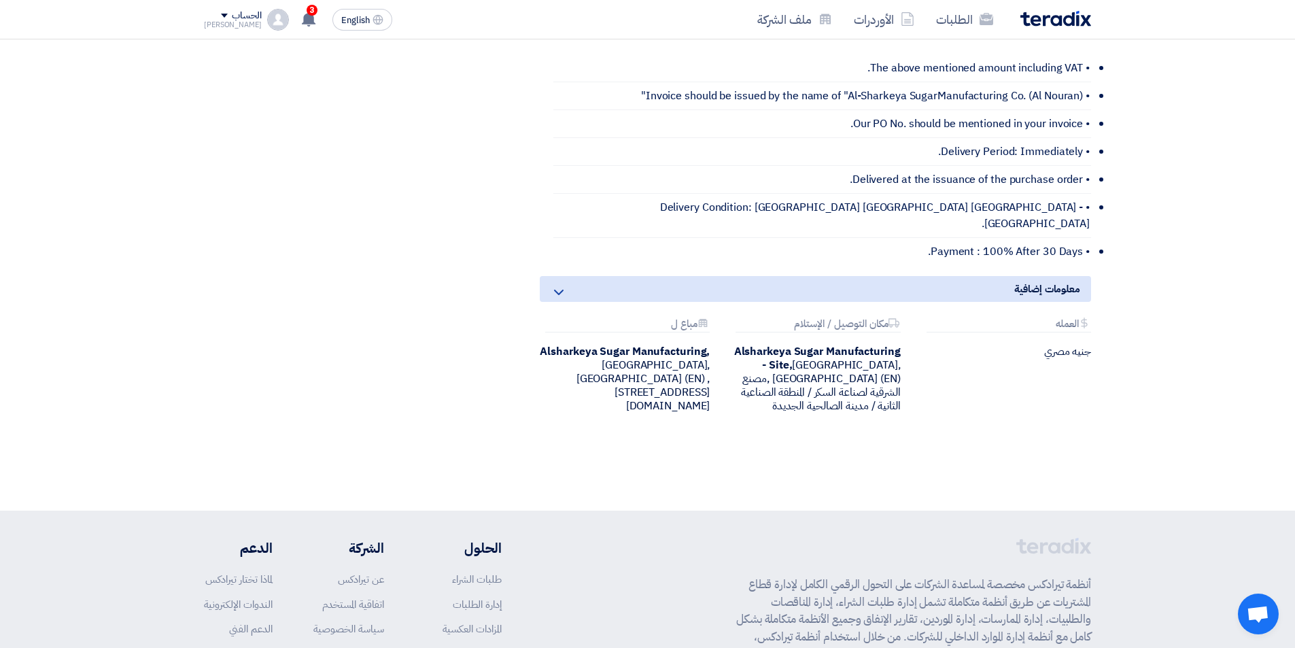
scroll to position [587, 0]
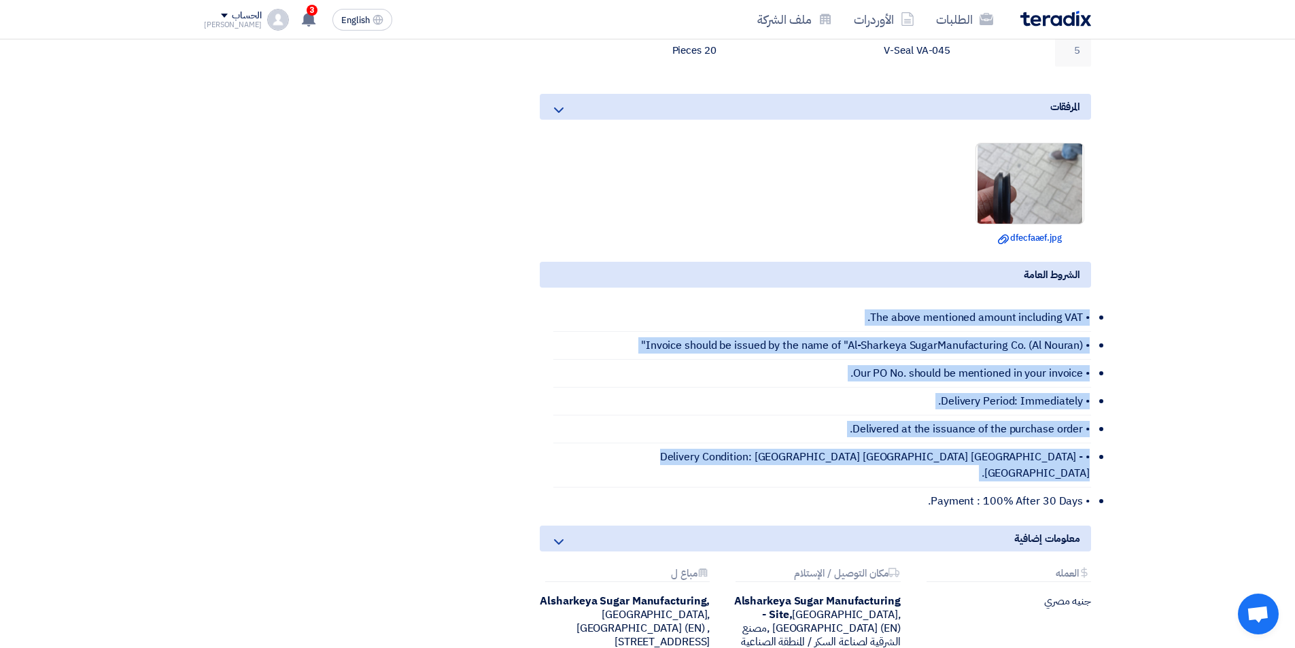
drag, startPoint x: 1110, startPoint y: 315, endPoint x: 1095, endPoint y: 472, distance: 157.7
click at [1095, 472] on section "Seal PR #10007875 بيانات العميل [PERSON_NAME] Procurement Supervisor, Alsharkey…" at bounding box center [647, 177] width 1295 height 1165
click at [1119, 467] on section "Seal PR #10007875 بيانات العميل [PERSON_NAME] Procurement Supervisor, Alsharkey…" at bounding box center [647, 177] width 1295 height 1165
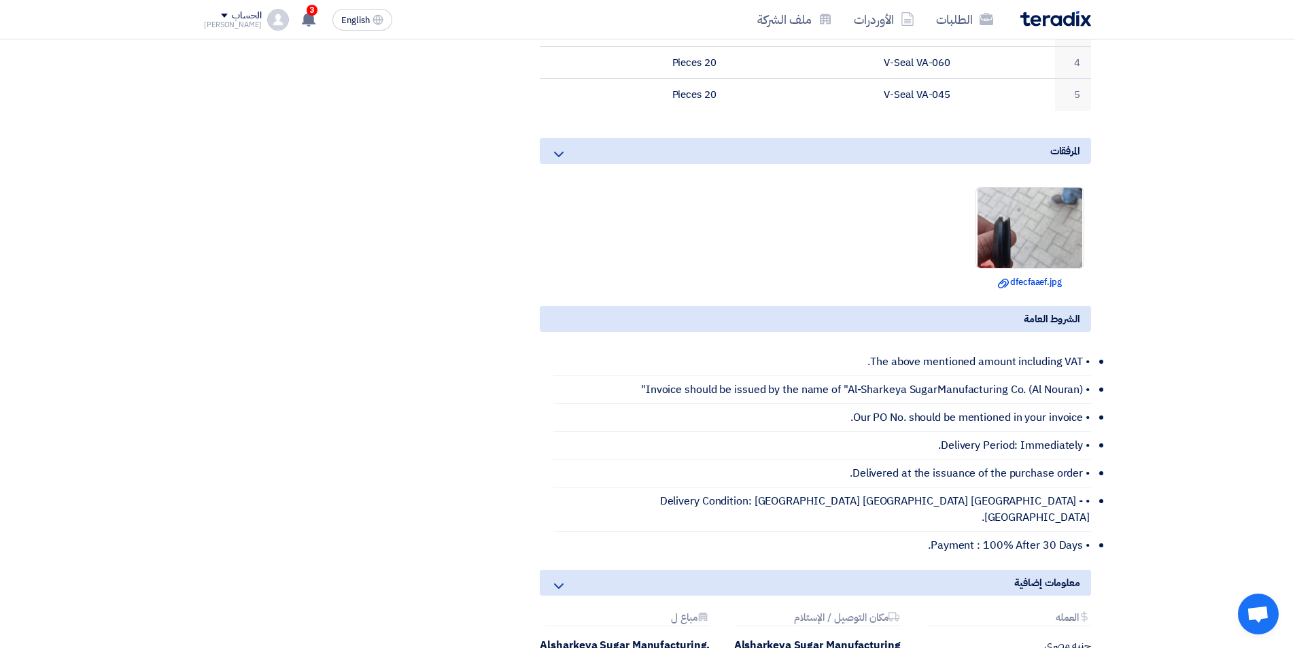
scroll to position [519, 0]
